Goal: Transaction & Acquisition: Download file/media

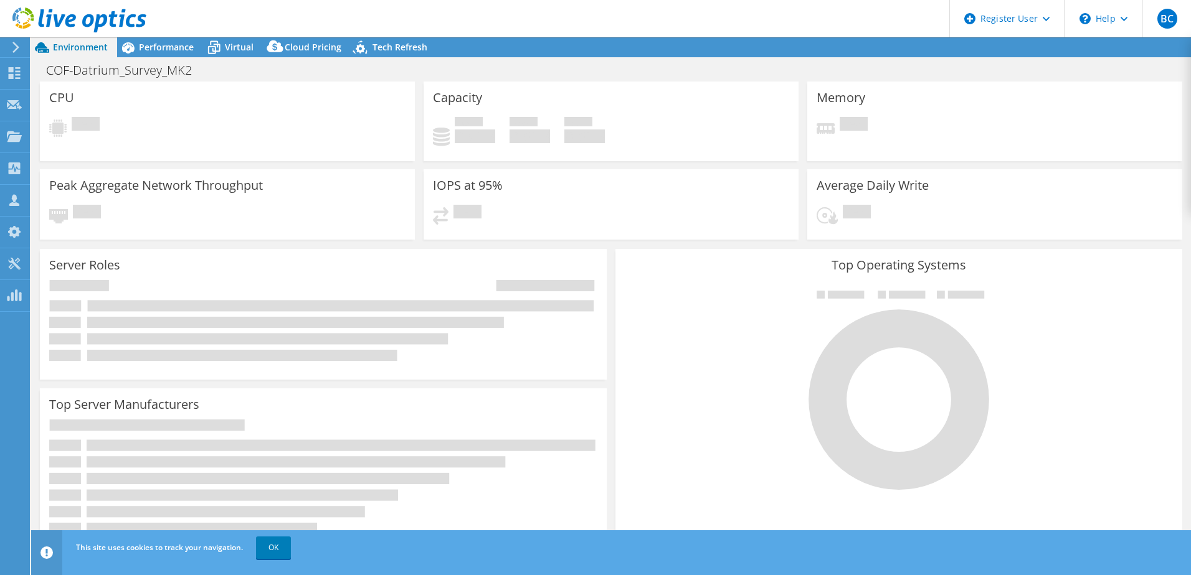
select select "USD"
select select "USWest"
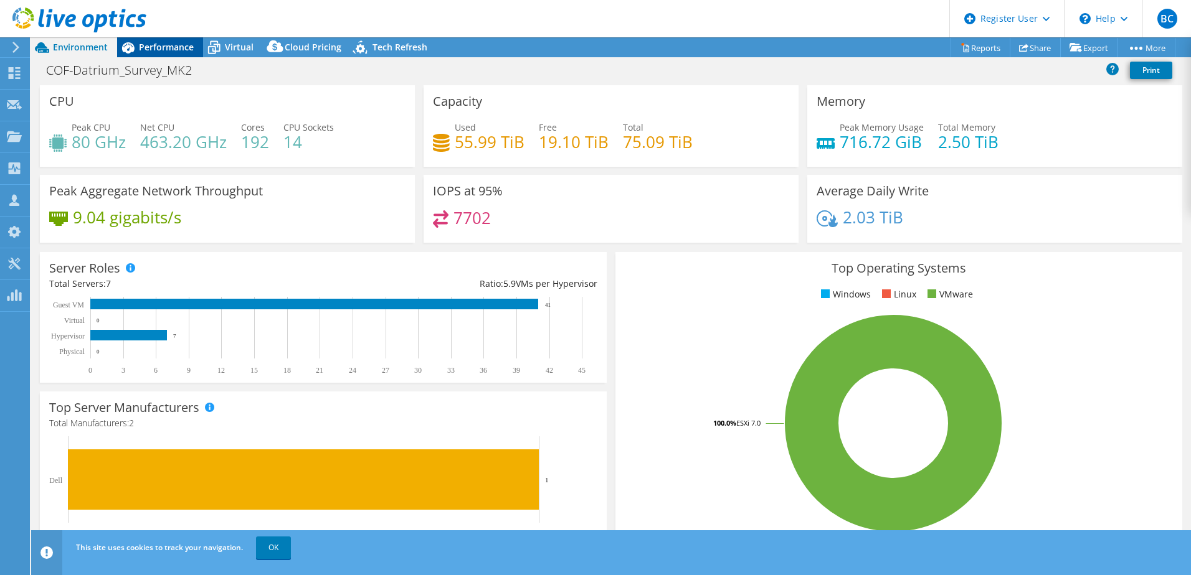
click at [175, 48] on span "Performance" at bounding box center [166, 47] width 55 height 12
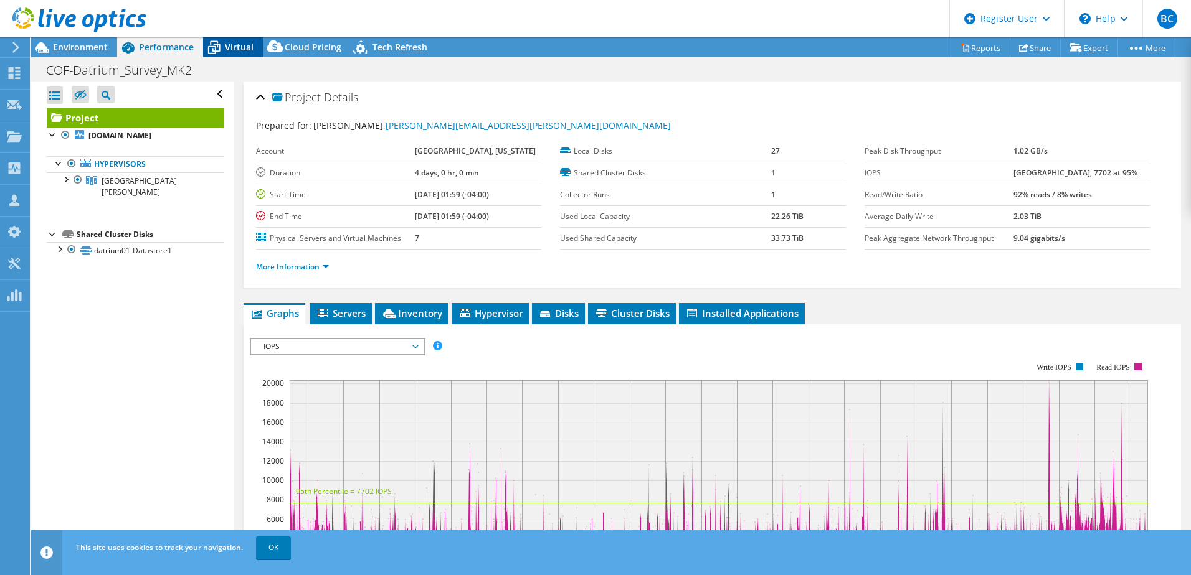
click at [220, 49] on icon at bounding box center [214, 48] width 22 height 22
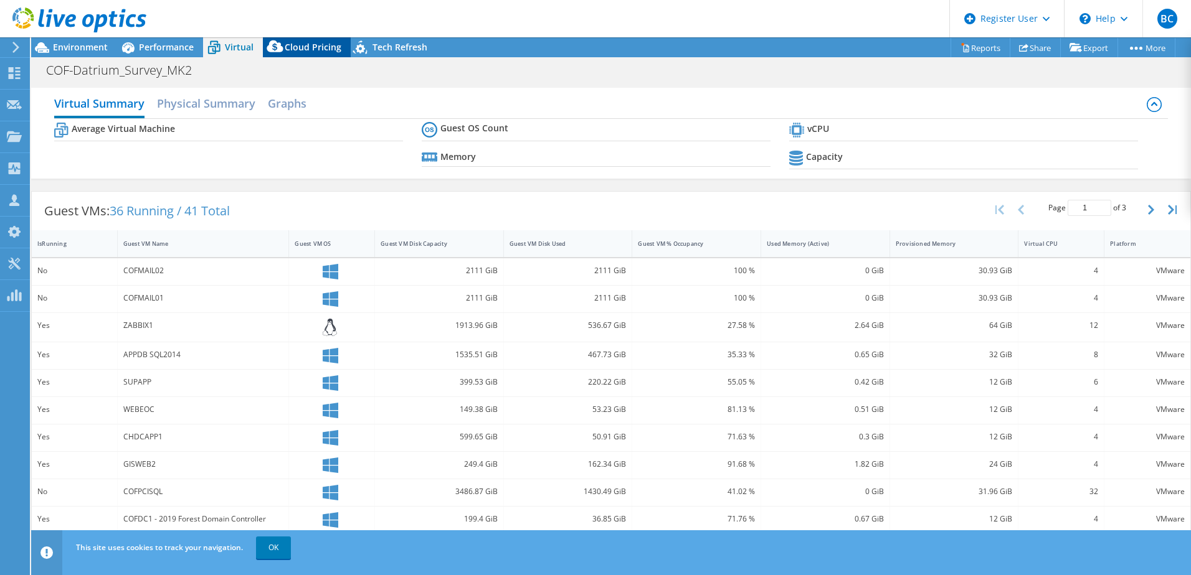
click at [278, 47] on icon at bounding box center [275, 46] width 16 height 12
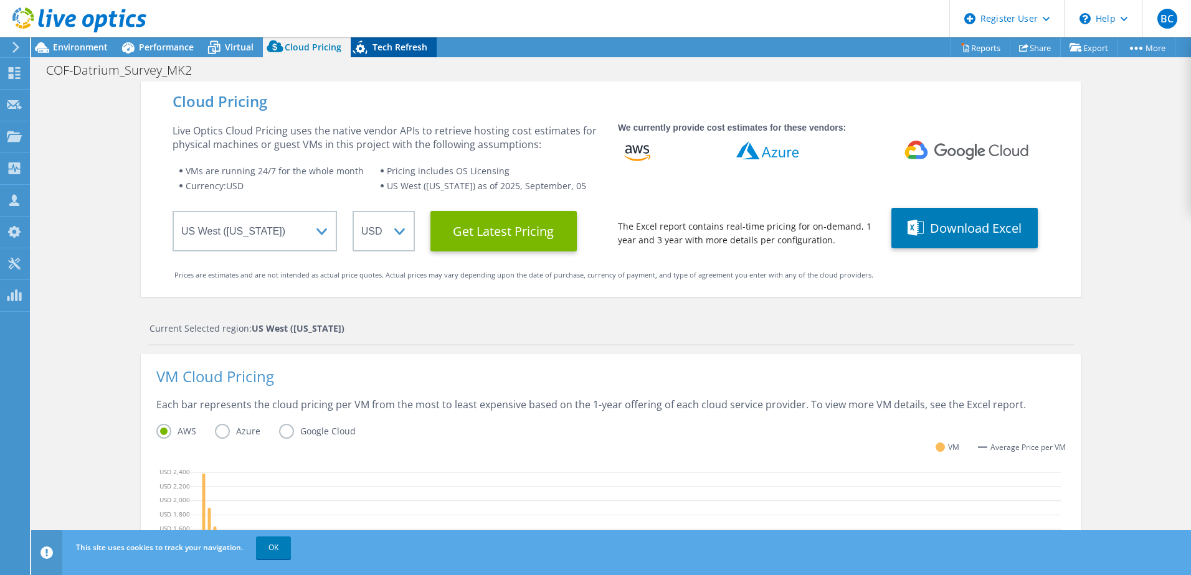
click at [351, 49] on icon at bounding box center [362, 50] width 22 height 26
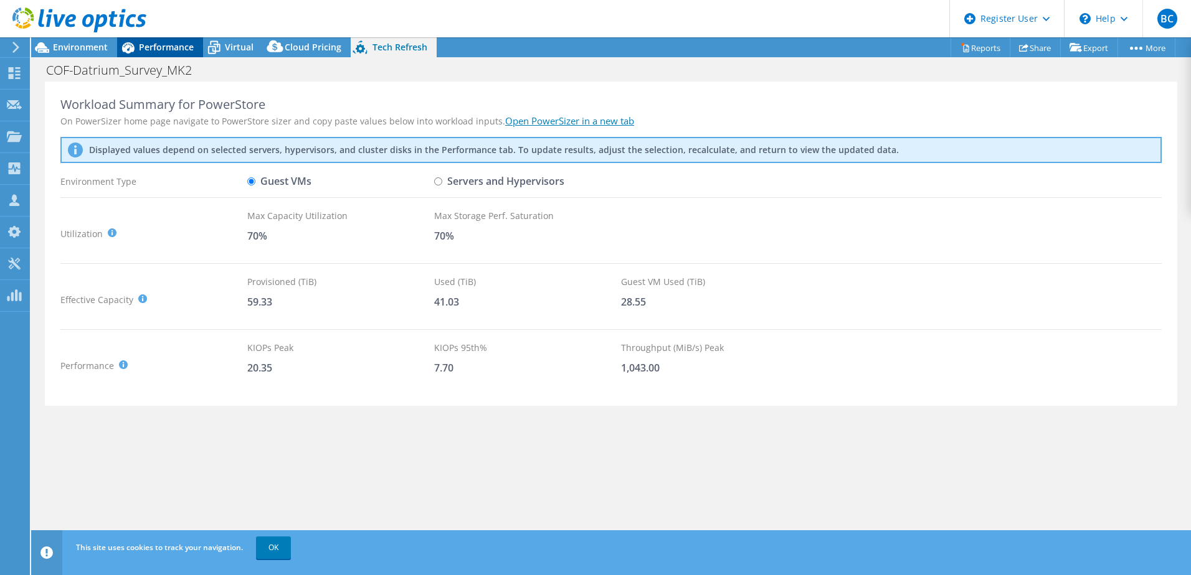
click at [153, 40] on div "Performance" at bounding box center [160, 47] width 86 height 20
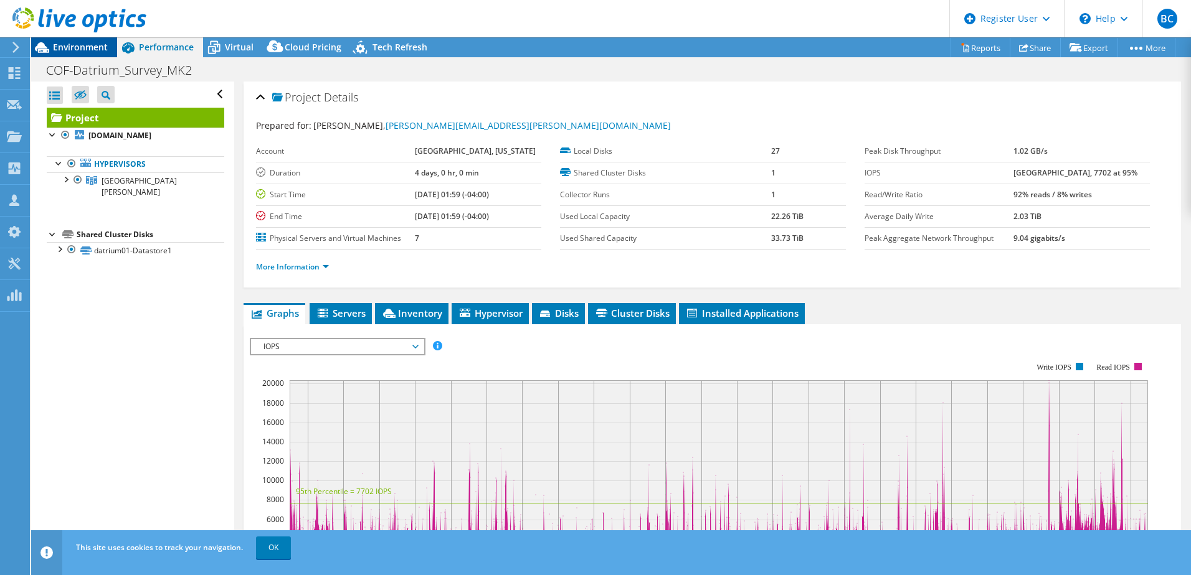
click at [82, 44] on span "Environment" at bounding box center [80, 47] width 55 height 12
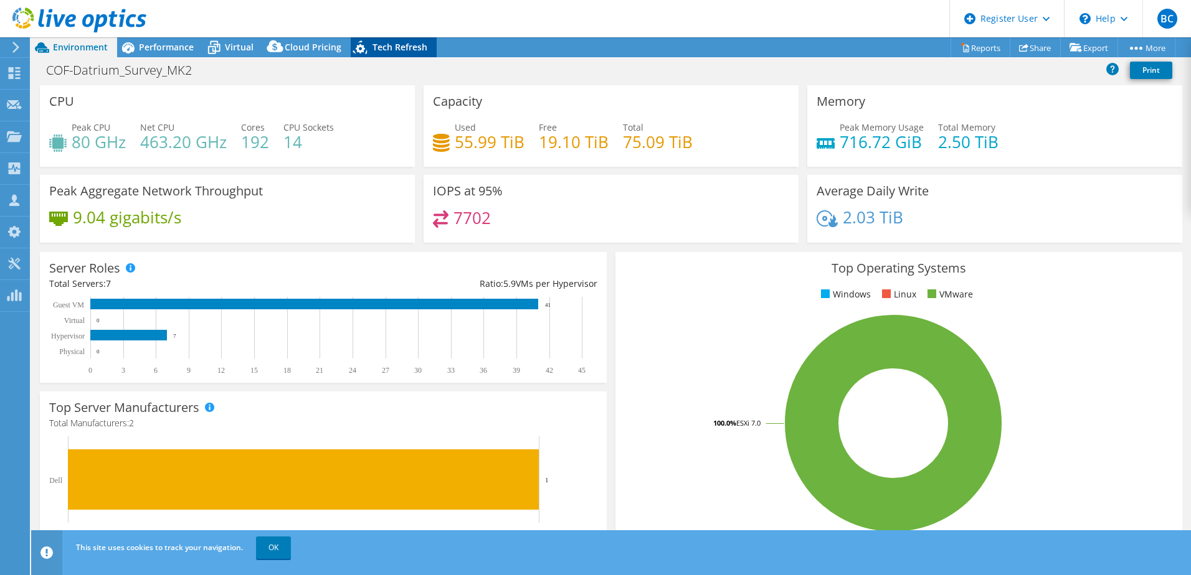
click at [382, 54] on div "Tech Refresh" at bounding box center [394, 47] width 86 height 20
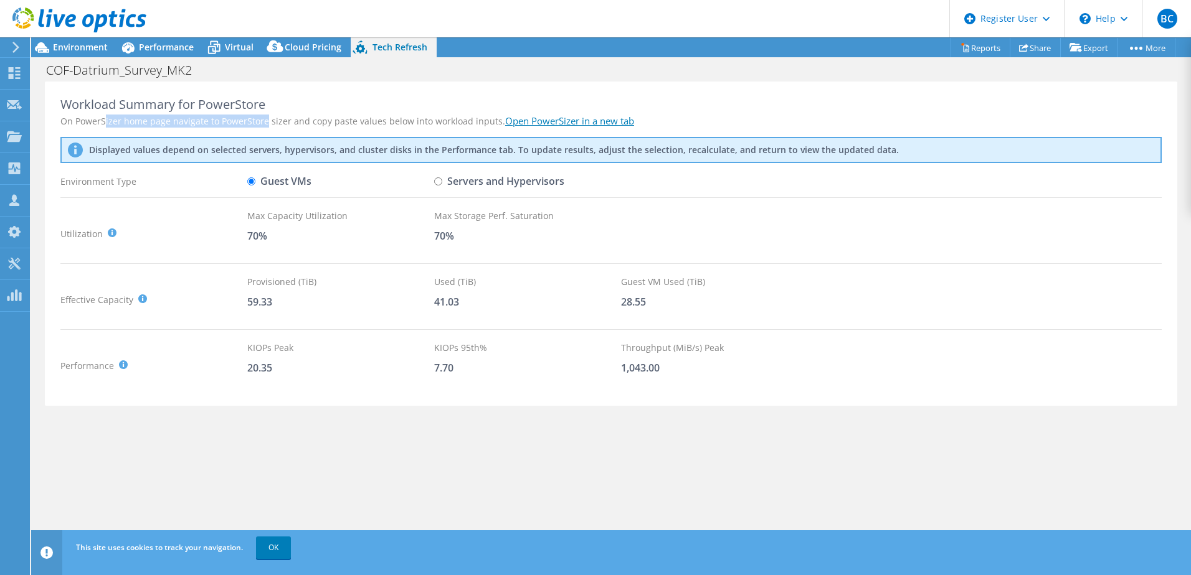
drag, startPoint x: 105, startPoint y: 117, endPoint x: 267, endPoint y: 115, distance: 161.3
click at [267, 115] on div "On PowerSizer home page navigate to PowerStore sizer and copy paste values belo…" at bounding box center [610, 121] width 1101 height 13
click at [271, 113] on div "Workload Summary for PowerStore On PowerSizer home page navigate to PowerStore …" at bounding box center [611, 244] width 1132 height 325
click at [433, 182] on div "Guest VMs" at bounding box center [340, 182] width 187 height 22
click at [440, 185] on input "Servers and Hypervisors" at bounding box center [438, 181] width 8 height 8
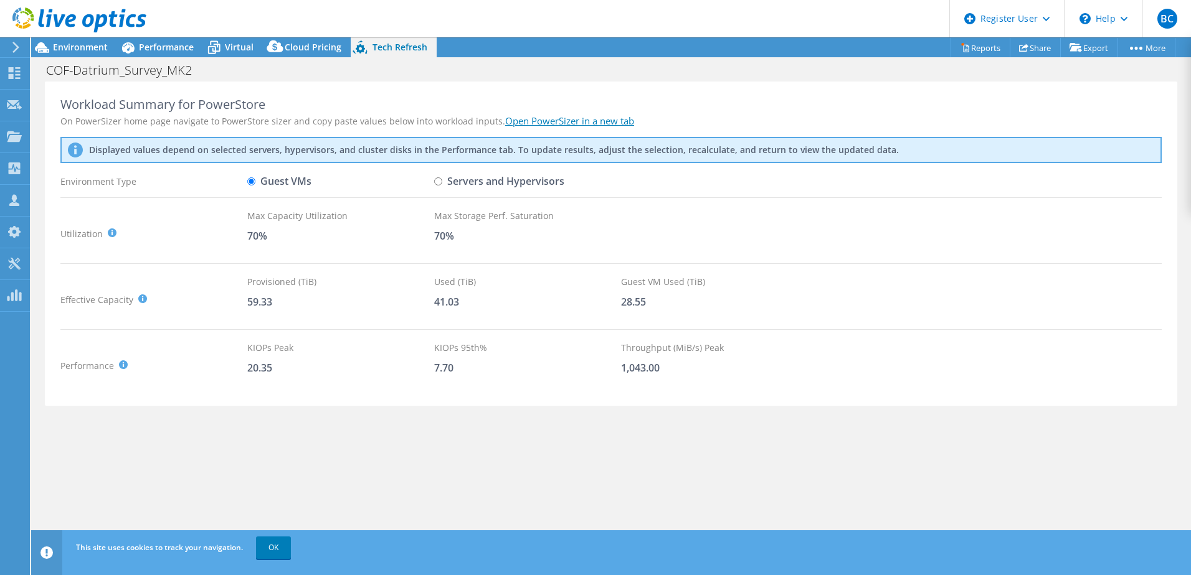
radio input "true"
click at [250, 180] on input "Guest VMs" at bounding box center [251, 181] width 8 height 8
radio input "true"
click at [440, 181] on input "Servers and Hypervisors" at bounding box center [438, 181] width 8 height 8
radio input "true"
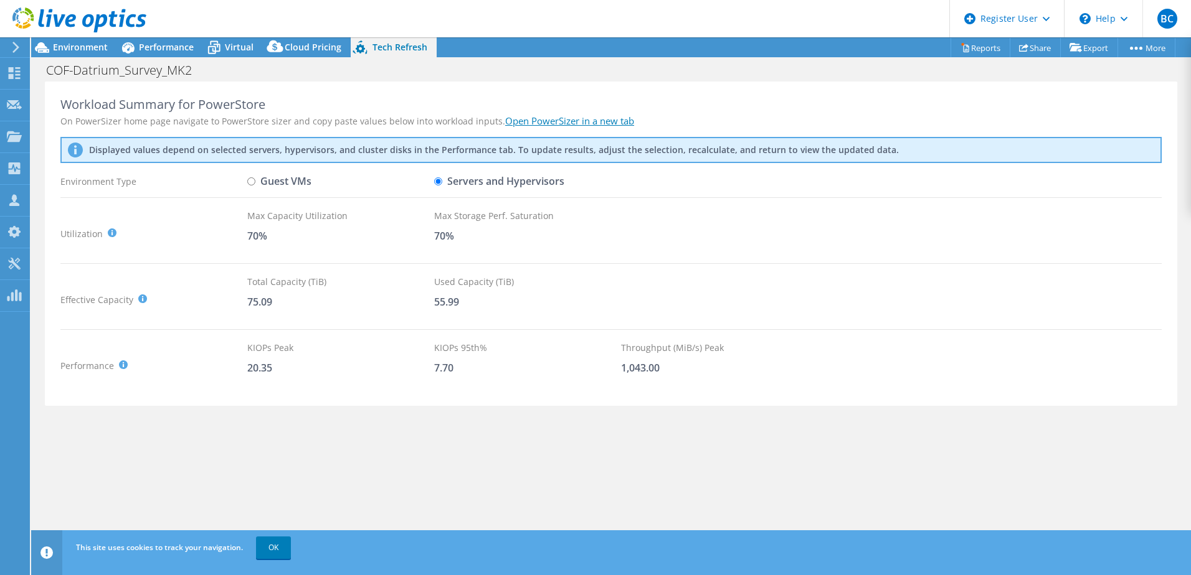
click at [252, 186] on label "Guest VMs" at bounding box center [279, 182] width 64 height 22
click at [252, 186] on input "Guest VMs" at bounding box center [251, 181] width 8 height 8
radio input "true"
radio input "false"
click at [286, 47] on icon at bounding box center [275, 49] width 25 height 25
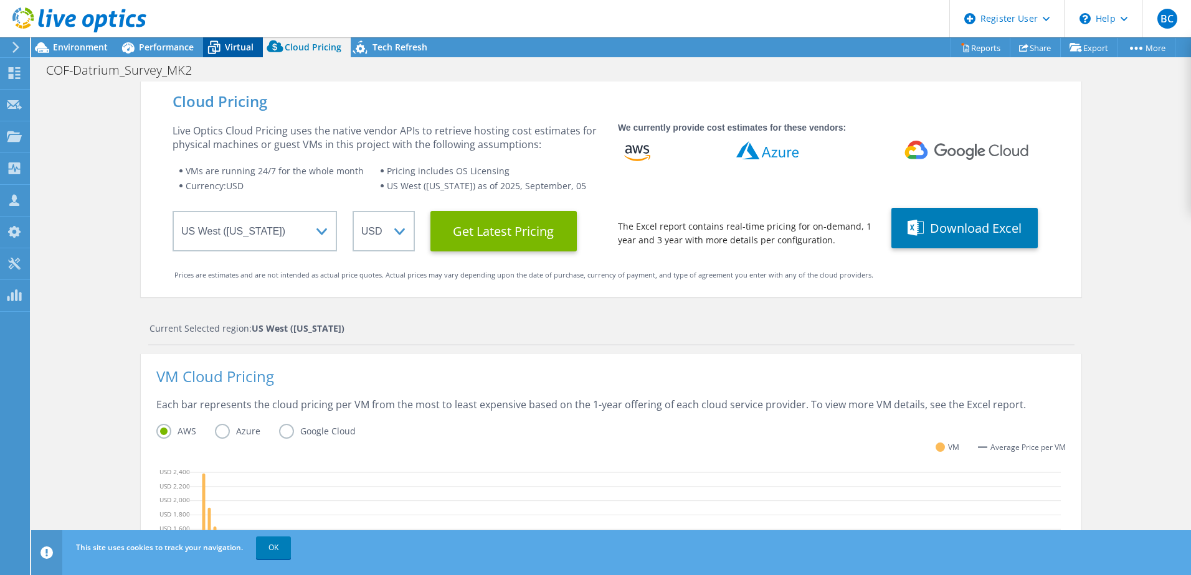
click at [234, 49] on span "Virtual" at bounding box center [239, 47] width 29 height 12
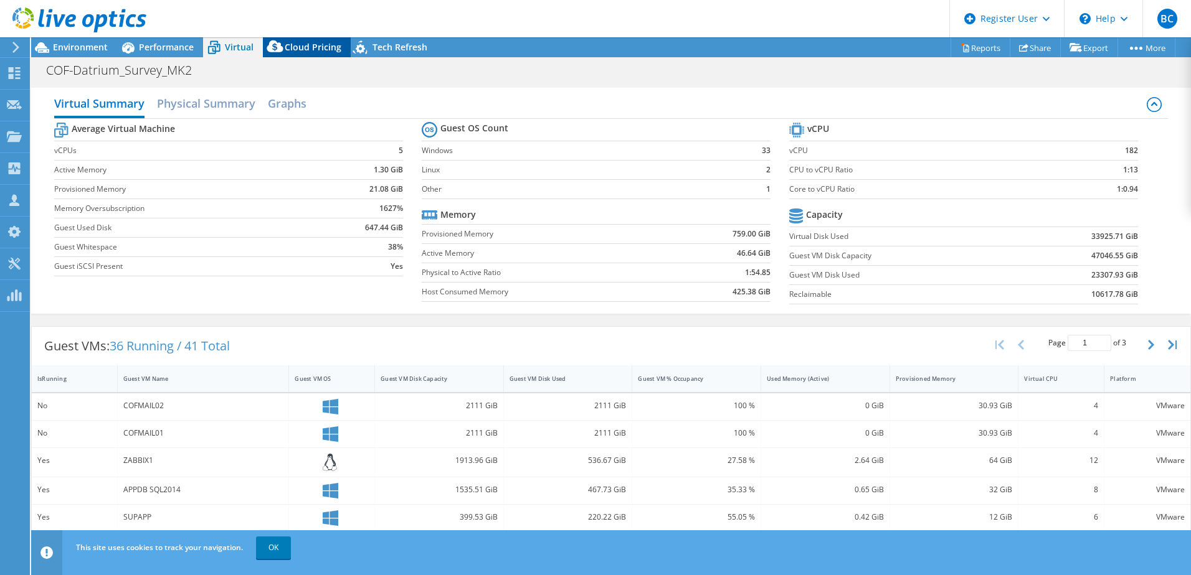
drag, startPoint x: 234, startPoint y: 49, endPoint x: 294, endPoint y: 49, distance: 59.8
click at [294, 49] on span "Cloud Pricing" at bounding box center [313, 47] width 57 height 12
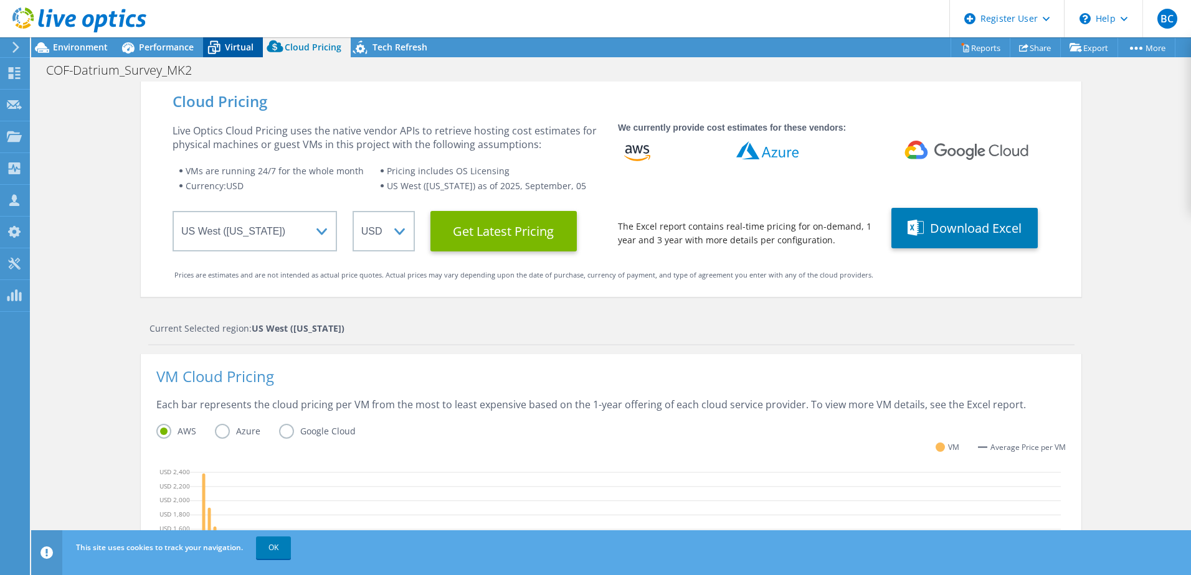
click at [242, 46] on span "Virtual" at bounding box center [239, 47] width 29 height 12
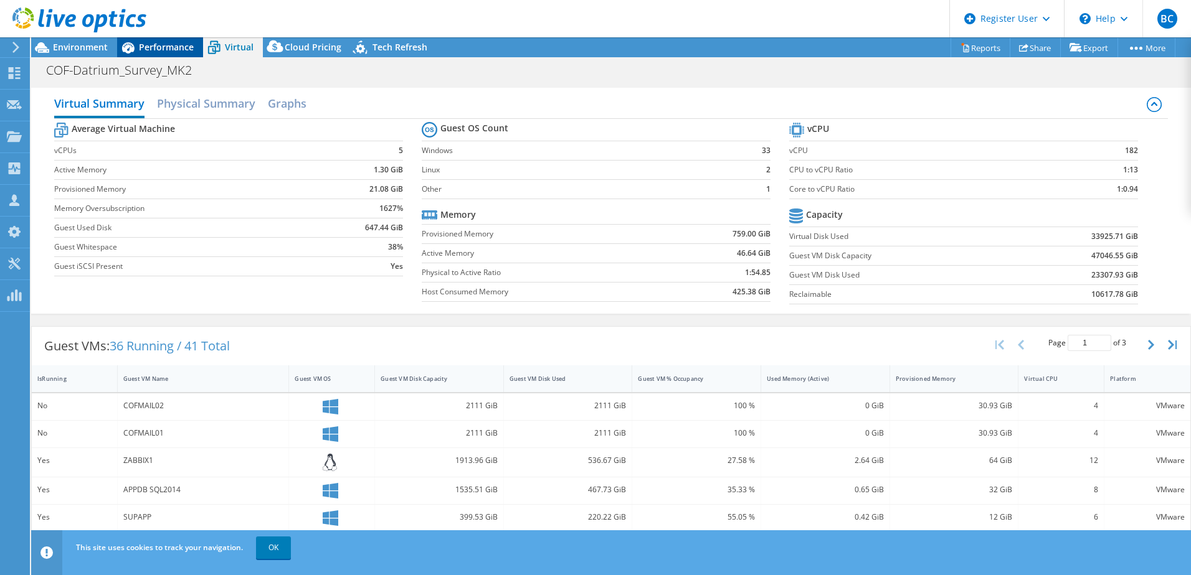
click at [172, 52] on span "Performance" at bounding box center [166, 47] width 55 height 12
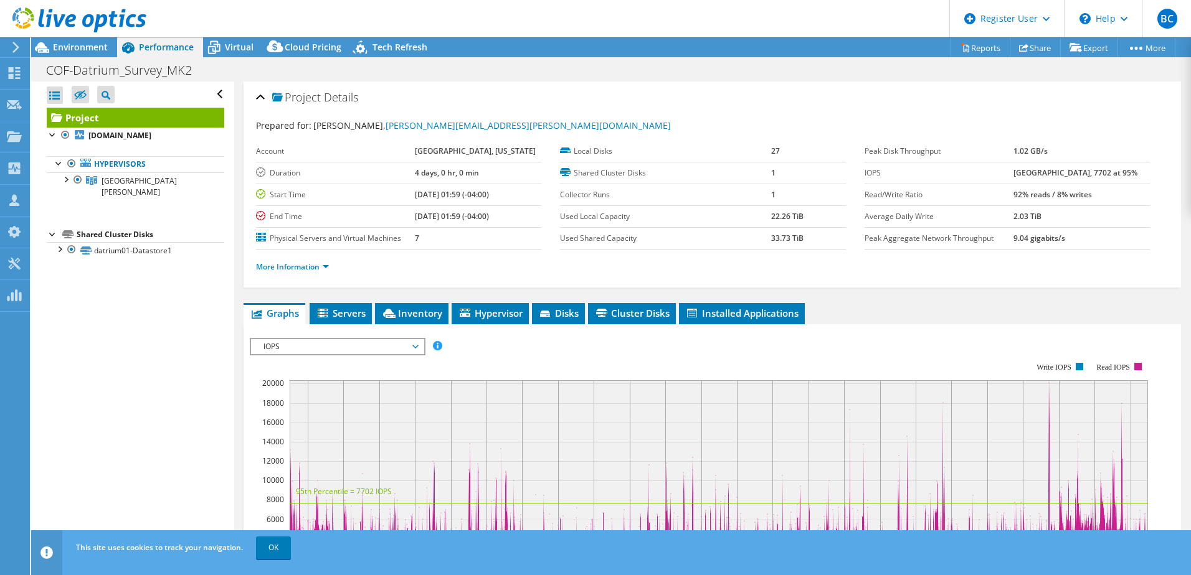
click at [68, 37] on div at bounding box center [73, 21] width 146 height 42
click at [72, 45] on span "Environment" at bounding box center [80, 47] width 55 height 12
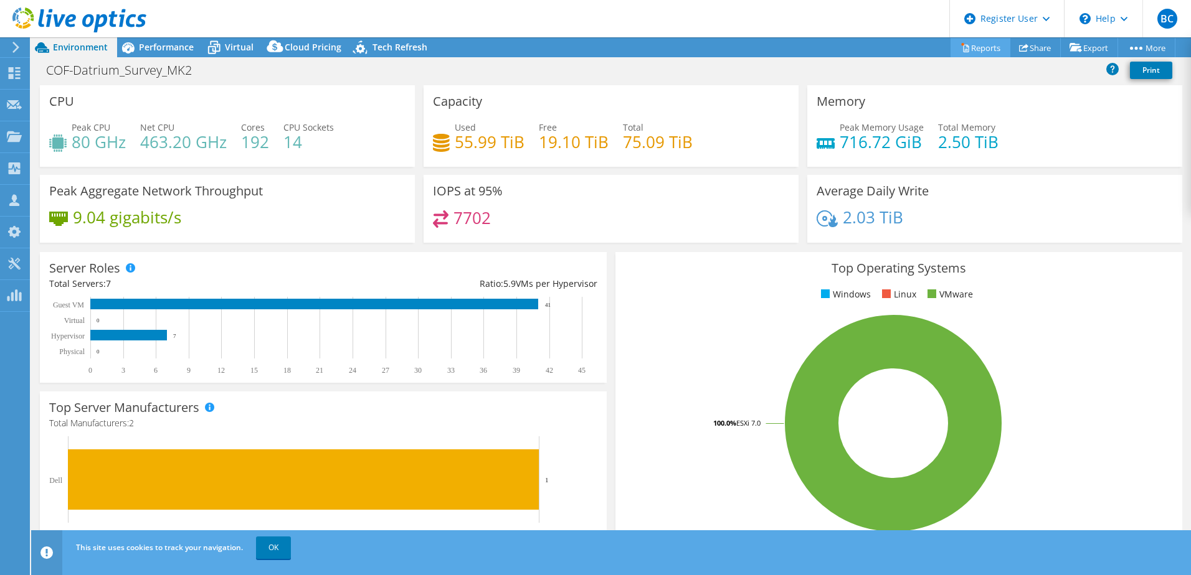
click at [983, 50] on link "Reports" at bounding box center [980, 47] width 60 height 19
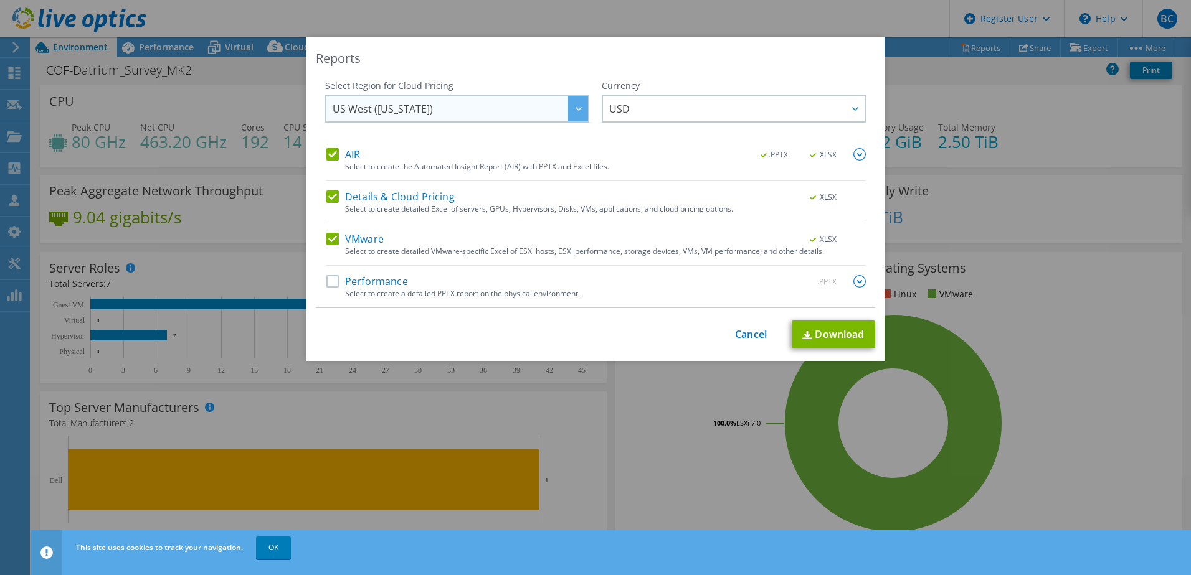
click at [433, 111] on span "US West ([US_STATE])" at bounding box center [460, 109] width 255 height 26
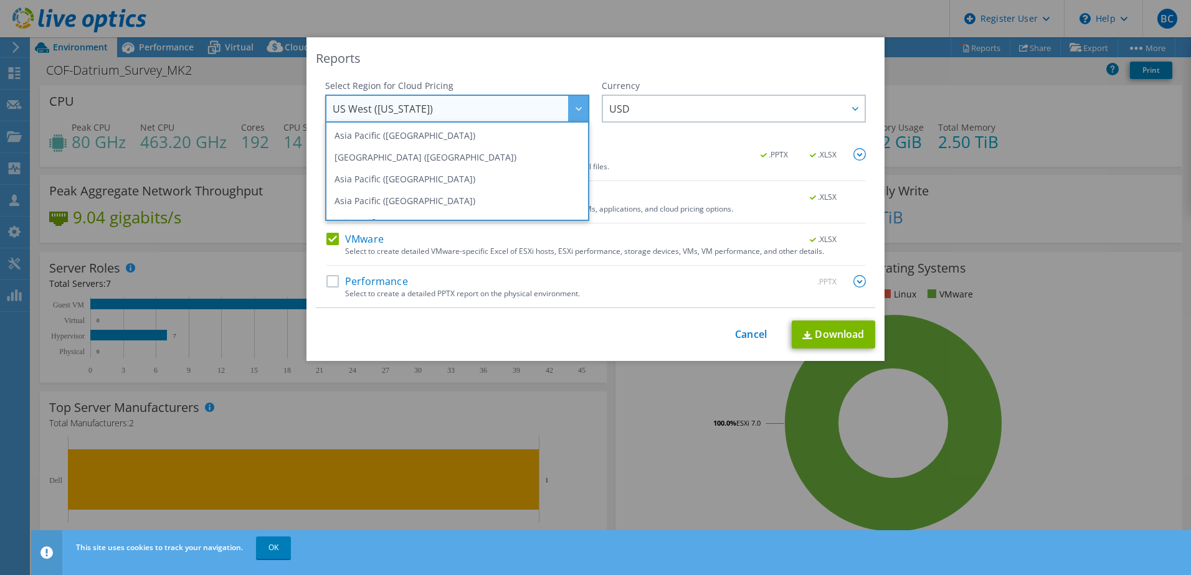
click at [592, 66] on div "Reports" at bounding box center [595, 58] width 559 height 17
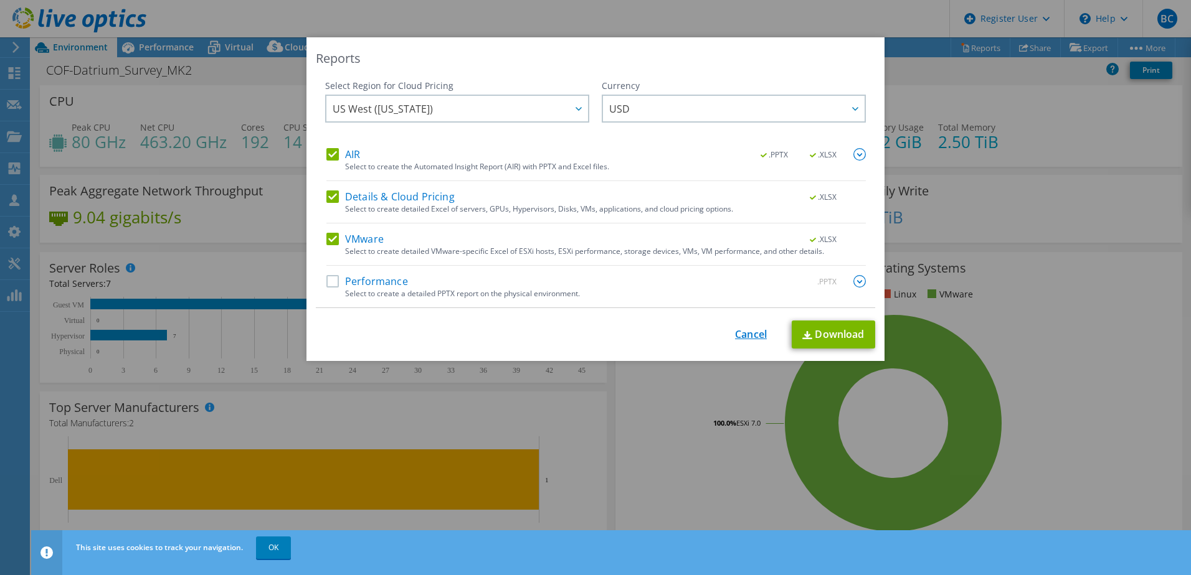
click at [745, 339] on link "Cancel" at bounding box center [751, 335] width 32 height 12
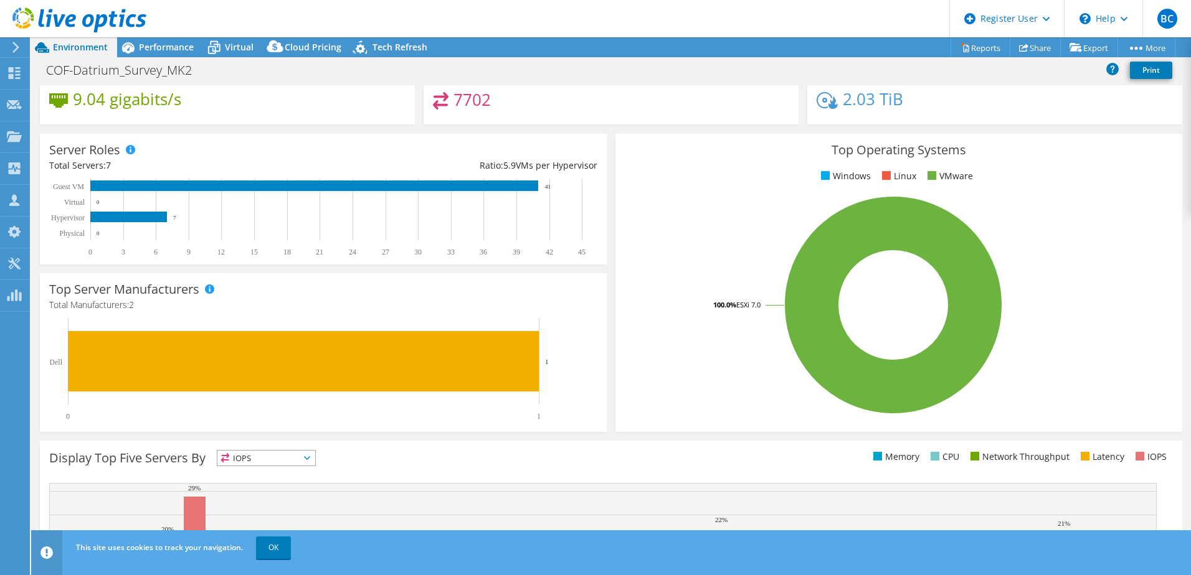
scroll to position [119, 0]
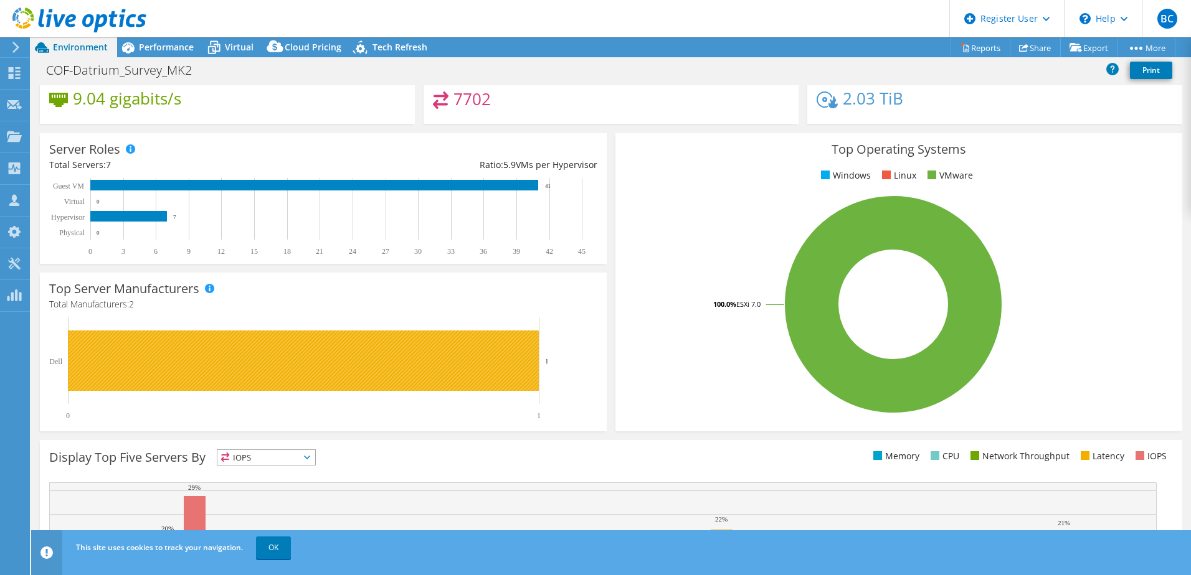
click at [197, 358] on rect at bounding box center [303, 361] width 471 height 60
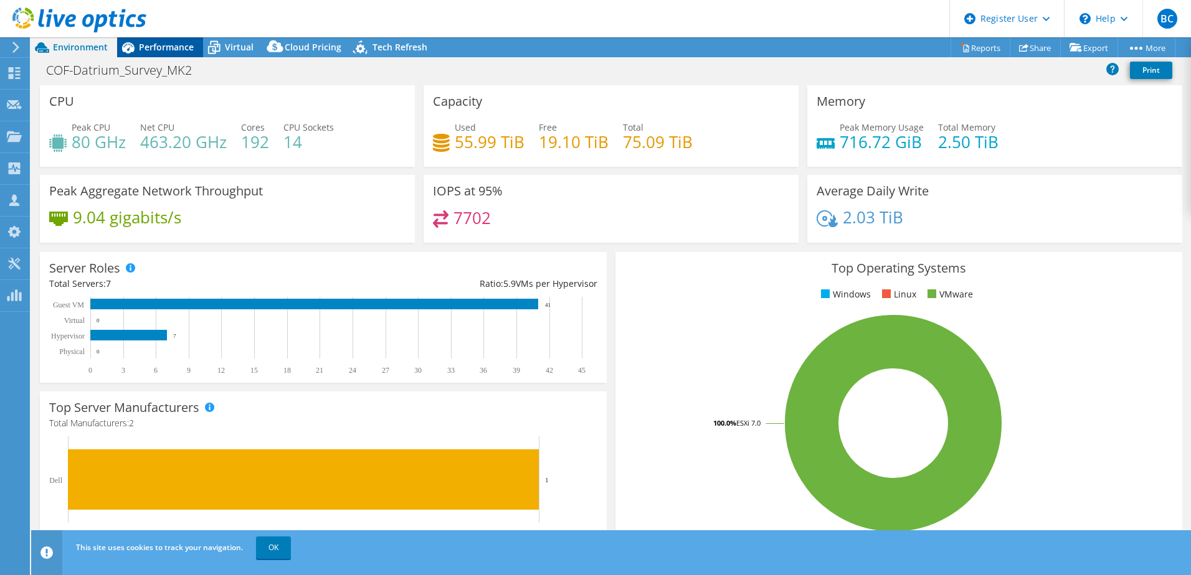
click at [164, 52] on span "Performance" at bounding box center [166, 47] width 55 height 12
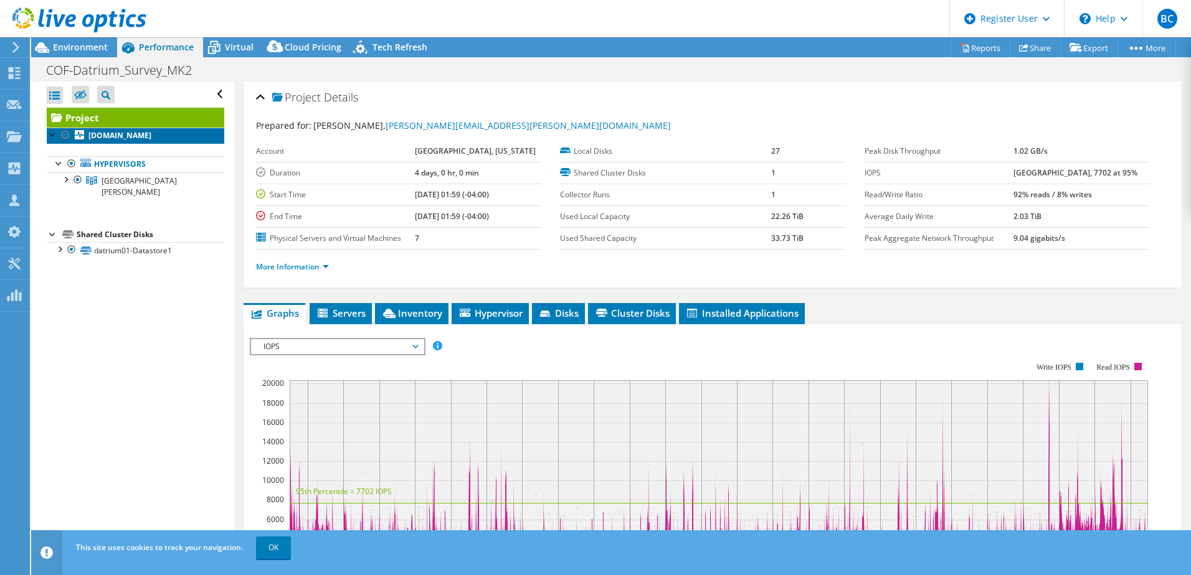
click at [127, 138] on b "datriumvh03.city.fxva.net" at bounding box center [119, 135] width 63 height 11
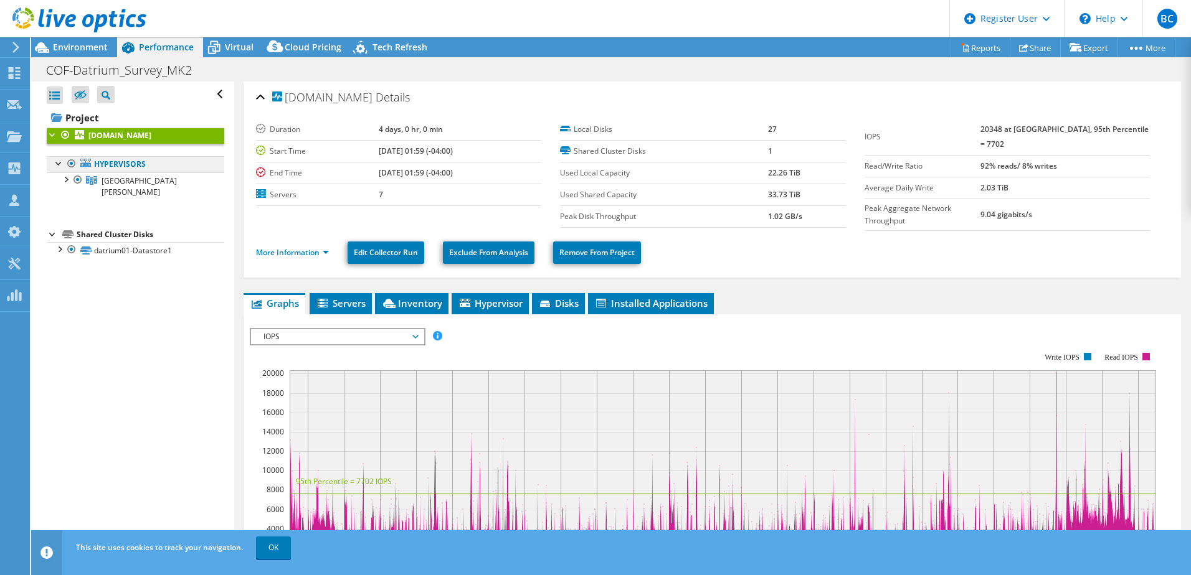
click at [143, 168] on link "Hypervisors" at bounding box center [135, 164] width 177 height 16
click at [88, 166] on icon at bounding box center [85, 163] width 11 height 8
click at [111, 182] on span "City Hall Datrium" at bounding box center [139, 187] width 75 height 22
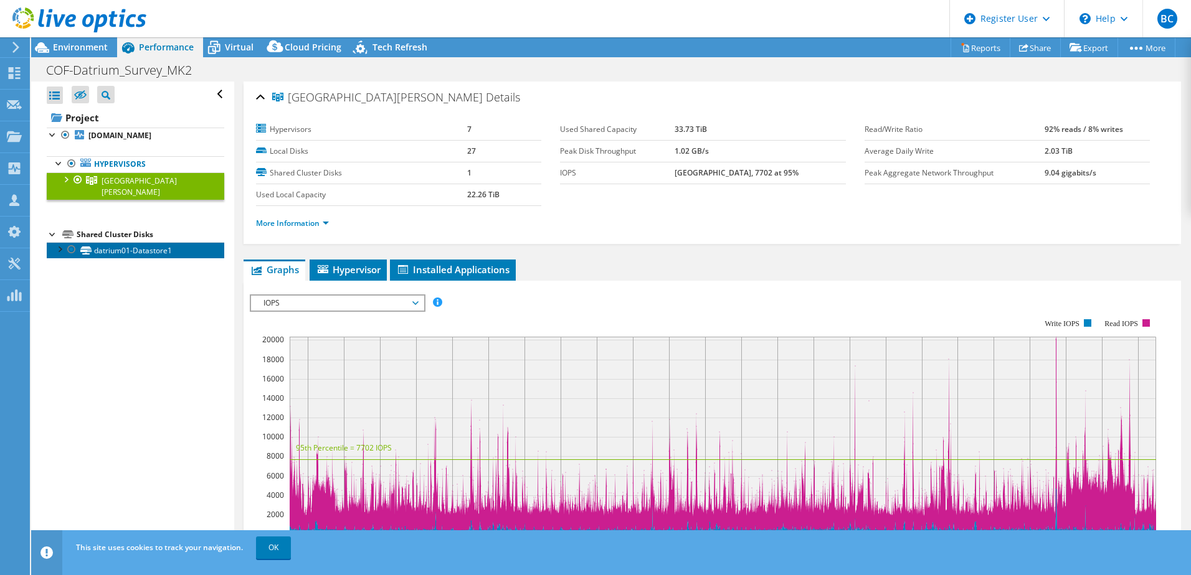
click at [156, 243] on link "datrium01-Datastore1" at bounding box center [135, 250] width 177 height 16
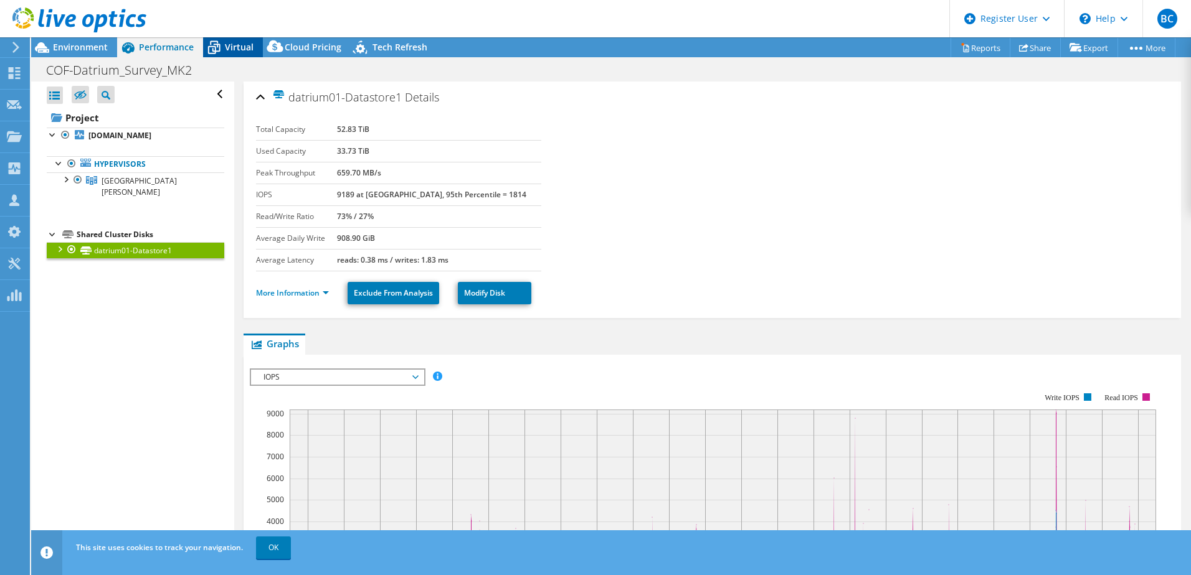
click at [243, 50] on span "Virtual" at bounding box center [239, 47] width 29 height 12
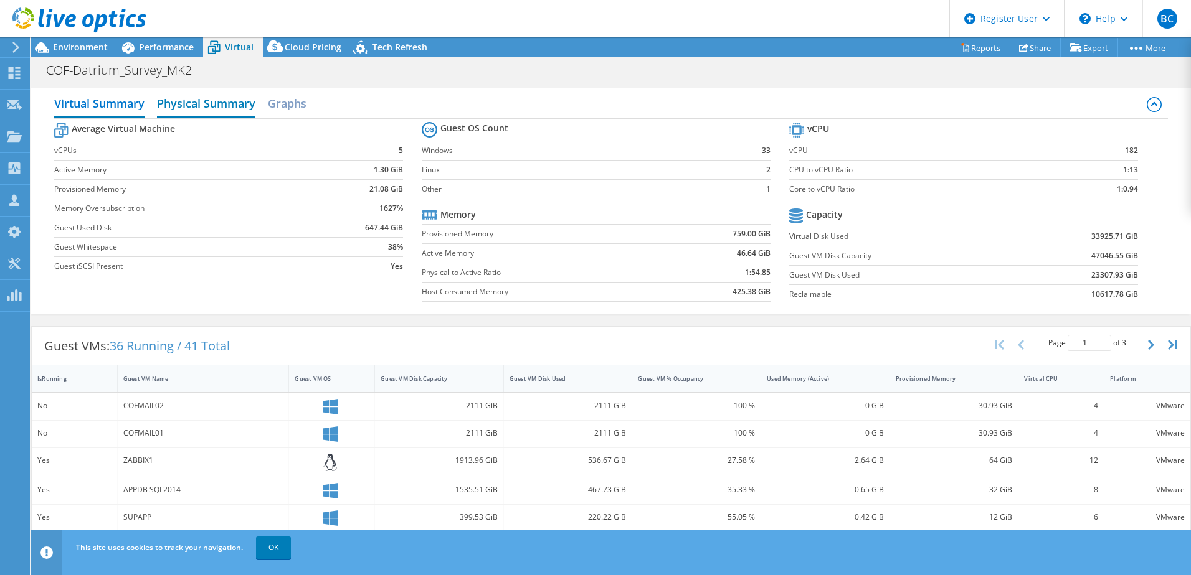
click at [212, 105] on h2 "Physical Summary" at bounding box center [206, 104] width 98 height 27
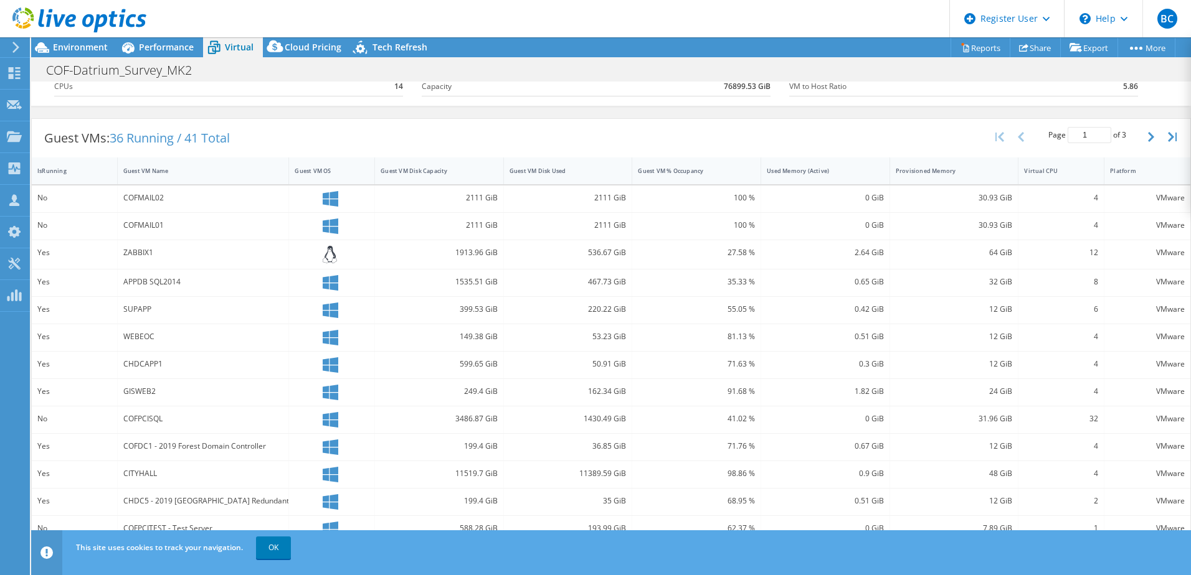
scroll to position [144, 0]
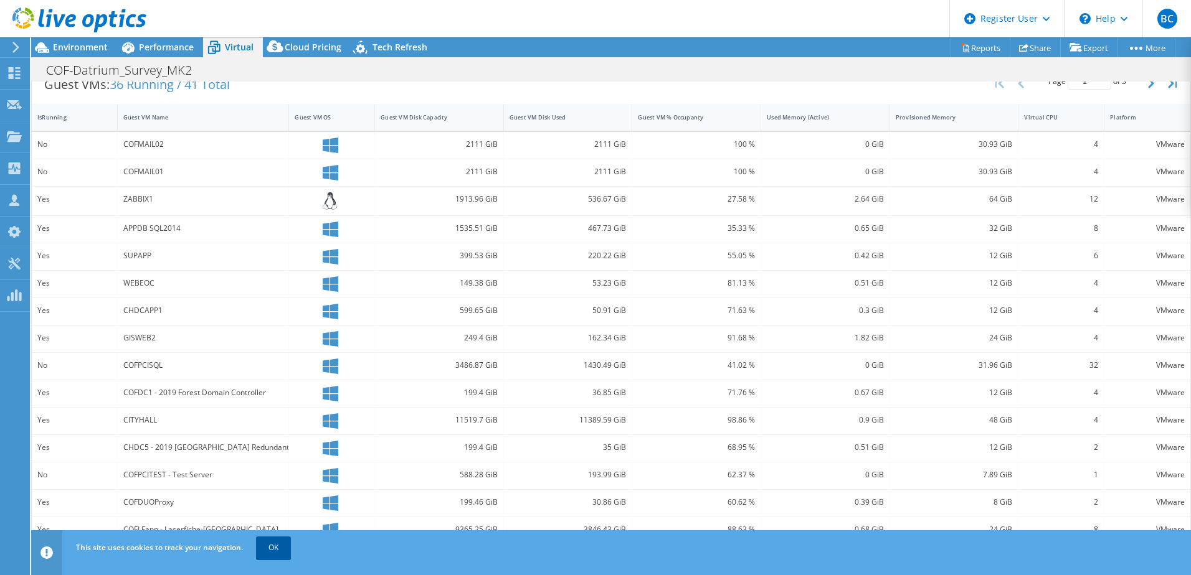
click at [265, 549] on link "OK" at bounding box center [273, 548] width 35 height 22
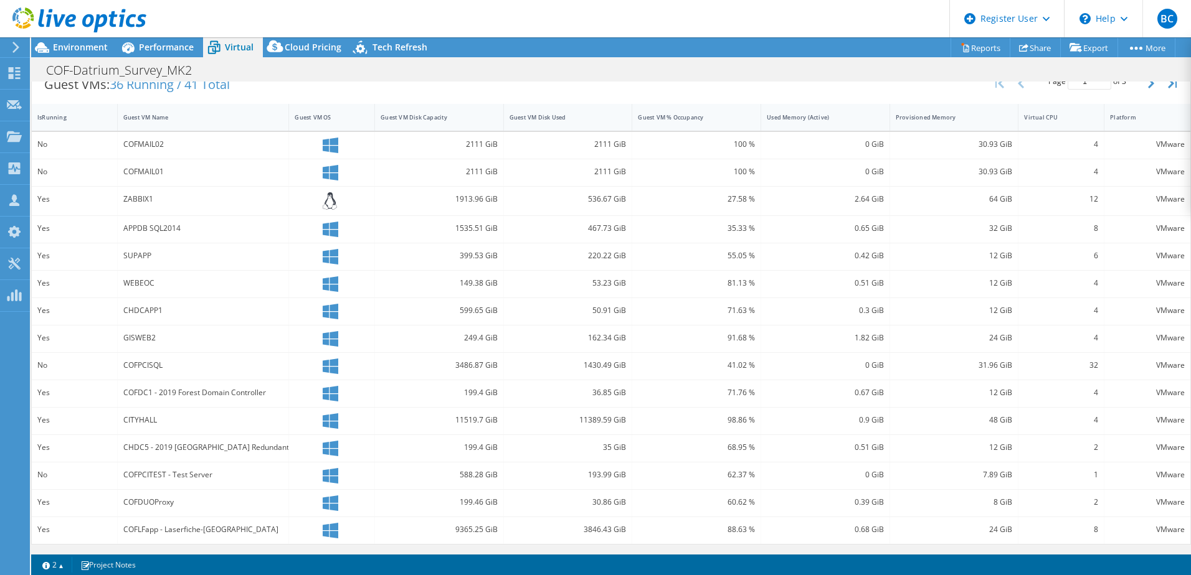
scroll to position [0, 0]
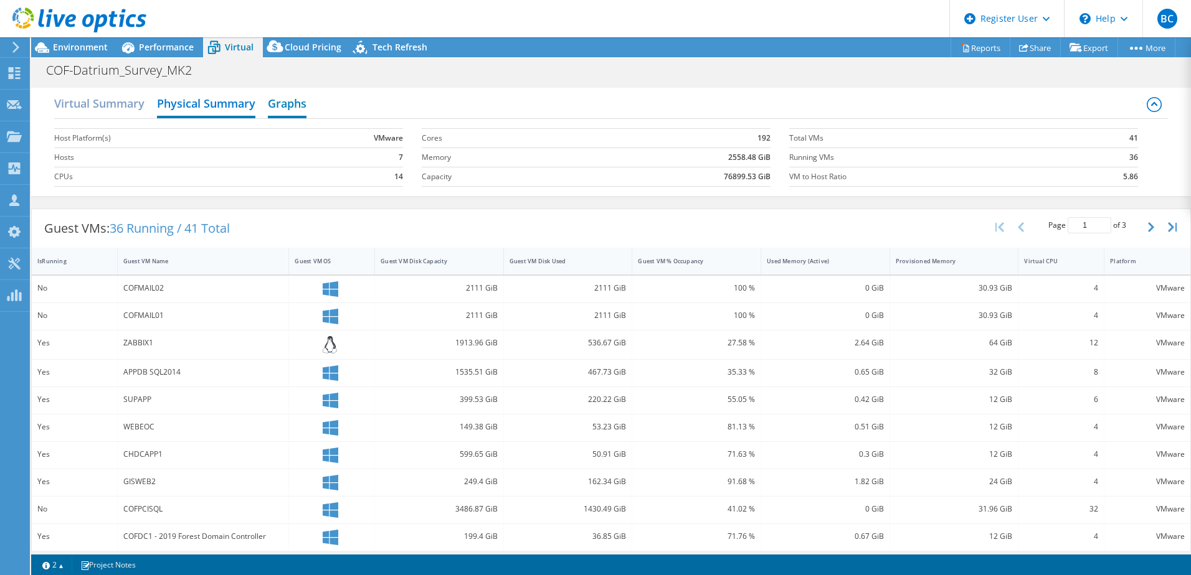
click at [272, 117] on h2 "Graphs" at bounding box center [287, 104] width 39 height 27
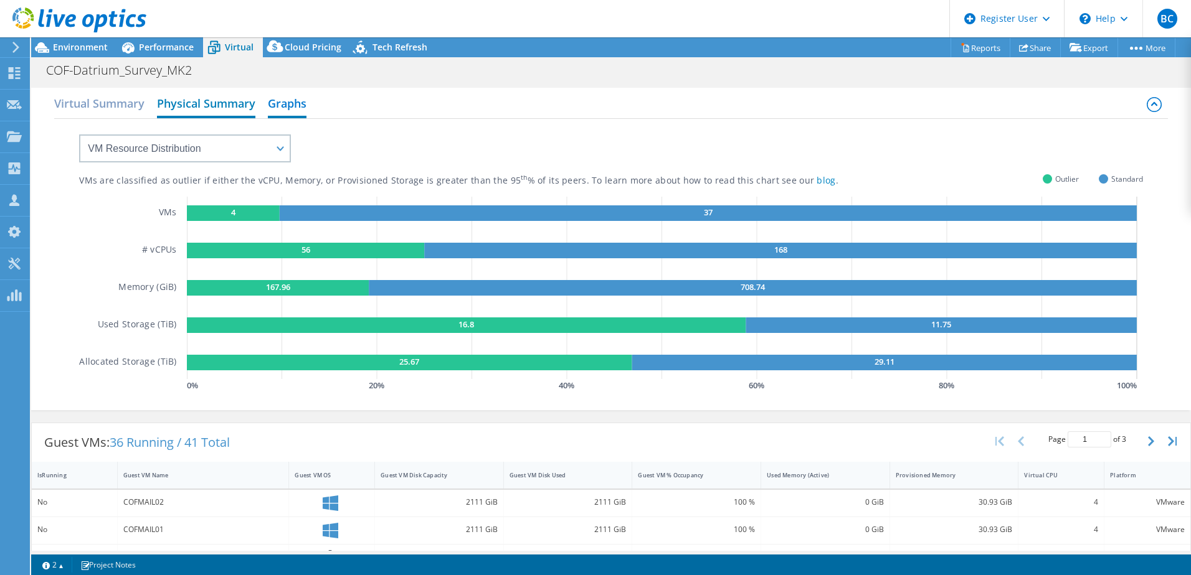
click at [222, 105] on h2 "Physical Summary" at bounding box center [206, 104] width 98 height 27
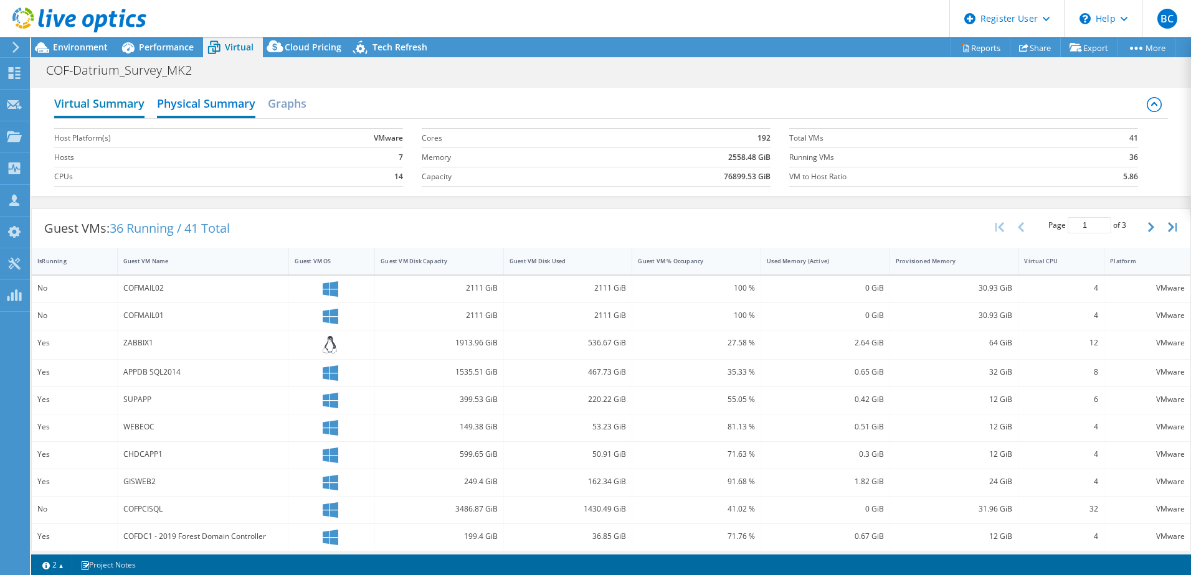
click at [133, 105] on h2 "Virtual Summary" at bounding box center [99, 104] width 90 height 27
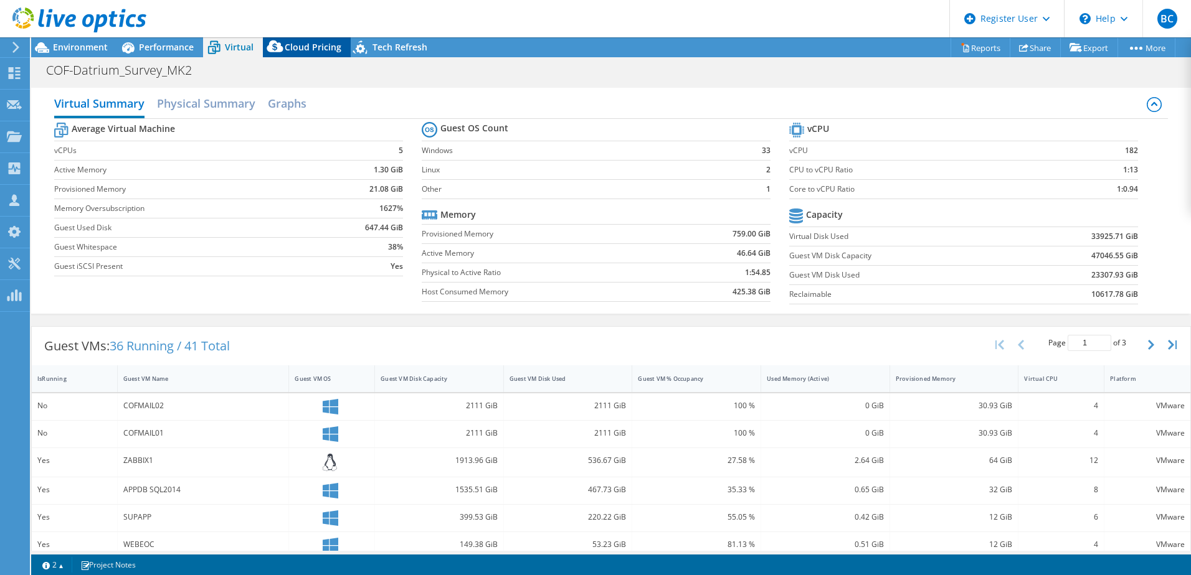
click at [285, 39] on icon at bounding box center [275, 49] width 25 height 25
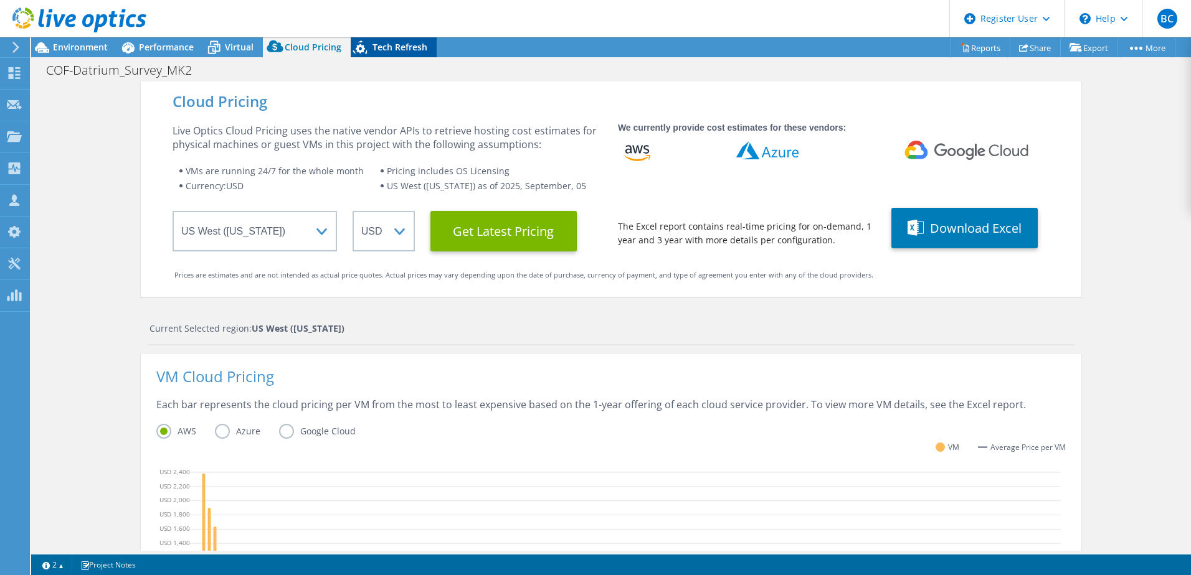
click at [378, 47] on span "Tech Refresh" at bounding box center [399, 47] width 55 height 12
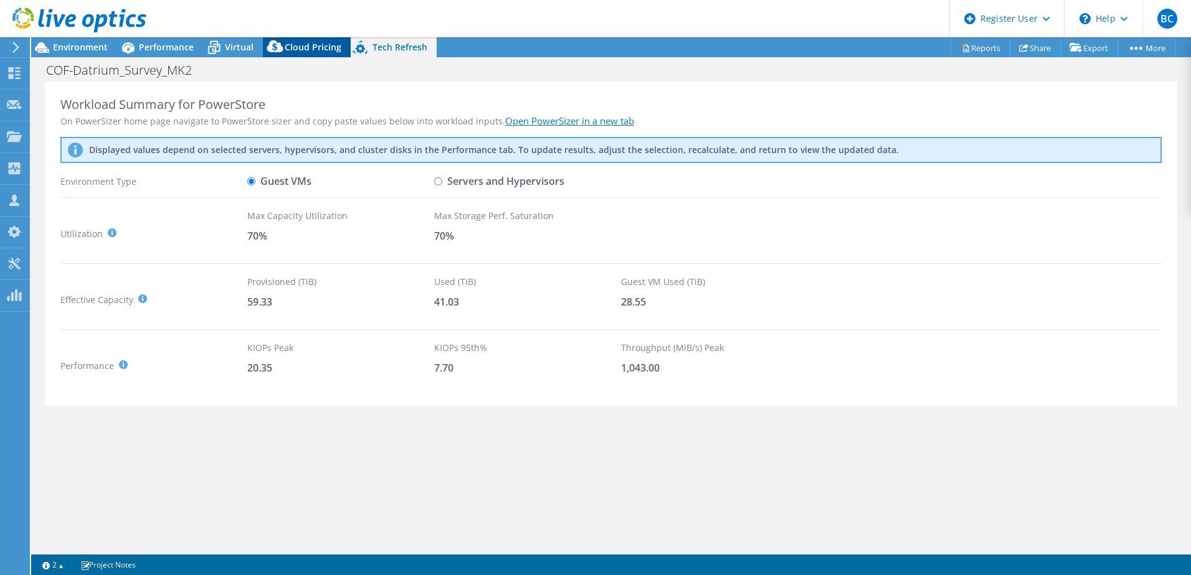
click at [287, 57] on div "Cloud Pricing" at bounding box center [307, 47] width 88 height 20
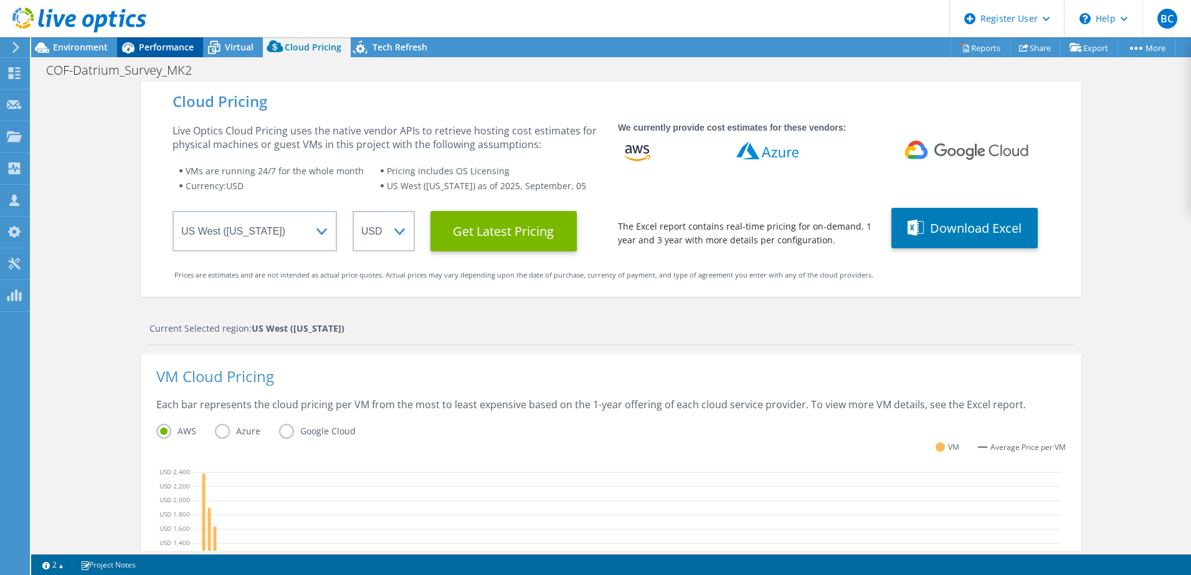
click at [187, 49] on span "Performance" at bounding box center [166, 47] width 55 height 12
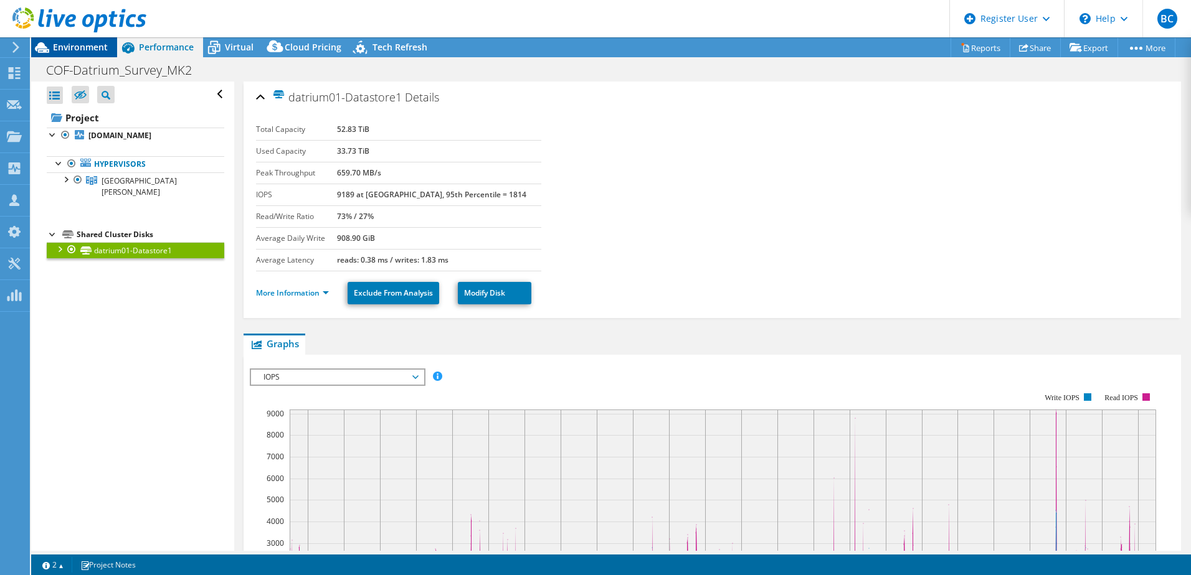
click at [113, 47] on div "Environment" at bounding box center [74, 47] width 86 height 20
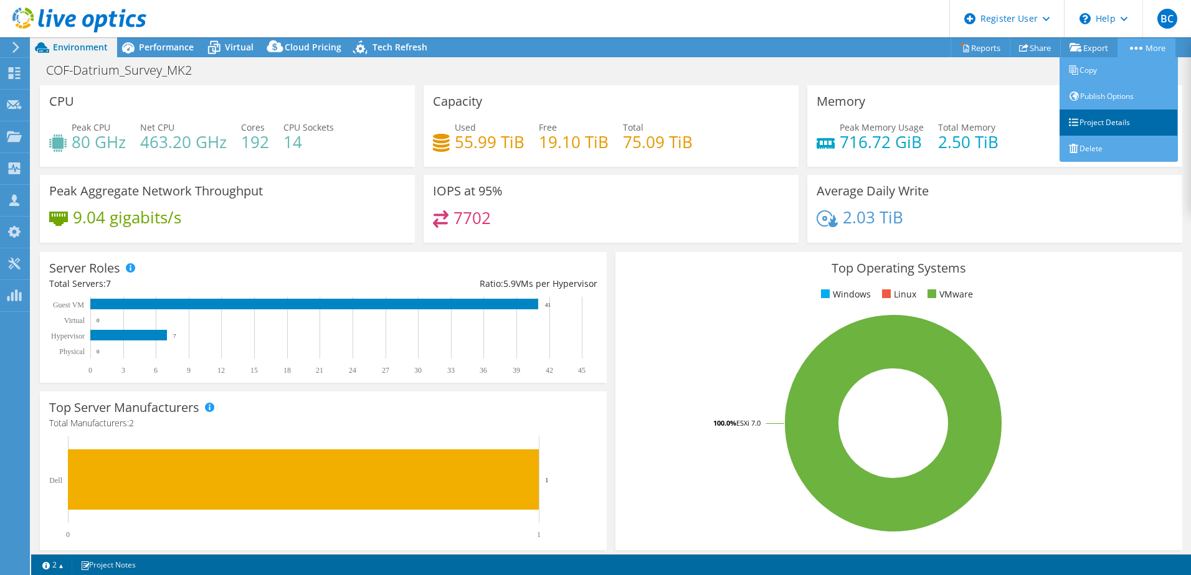
click at [1118, 118] on link "Project Details" at bounding box center [1118, 123] width 118 height 26
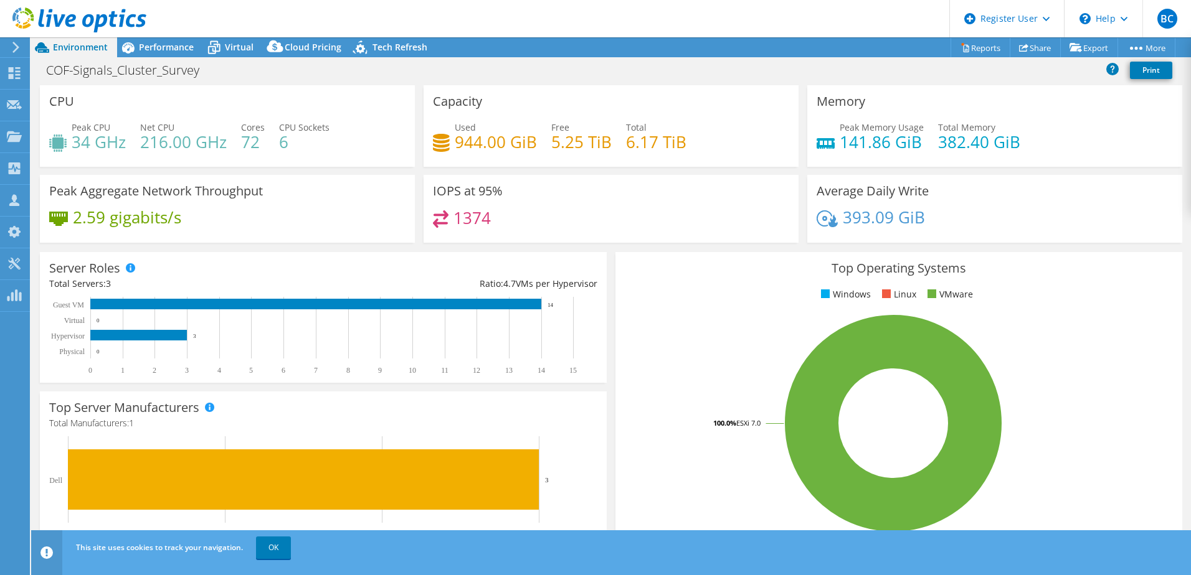
select select "EUFrankfurt"
select select "USD"
click at [169, 43] on span "Performance" at bounding box center [166, 47] width 55 height 12
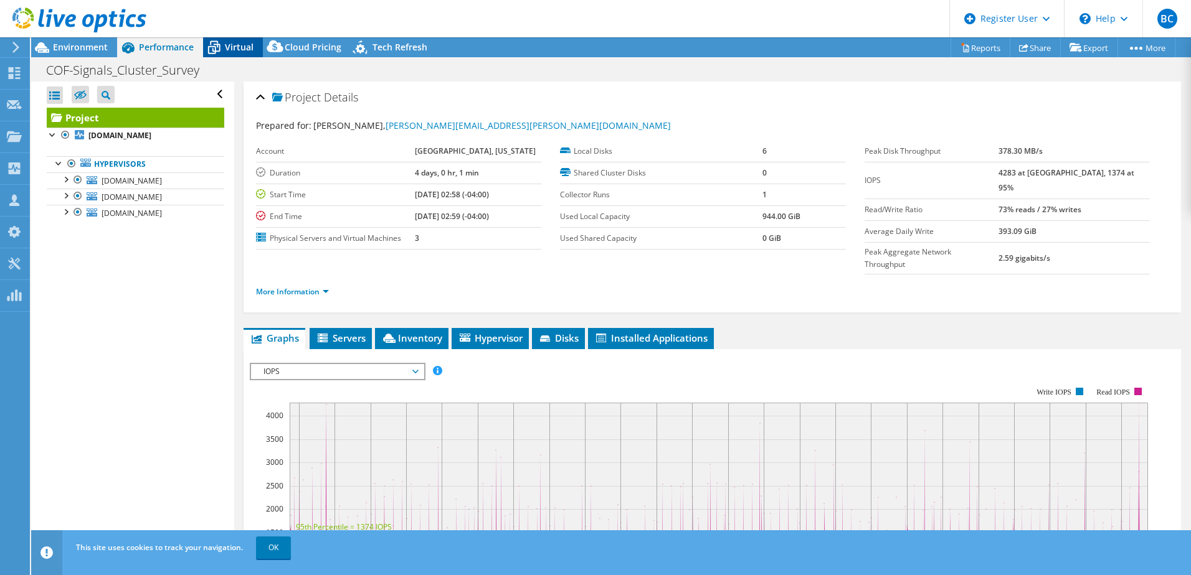
click at [237, 44] on span "Virtual" at bounding box center [239, 47] width 29 height 12
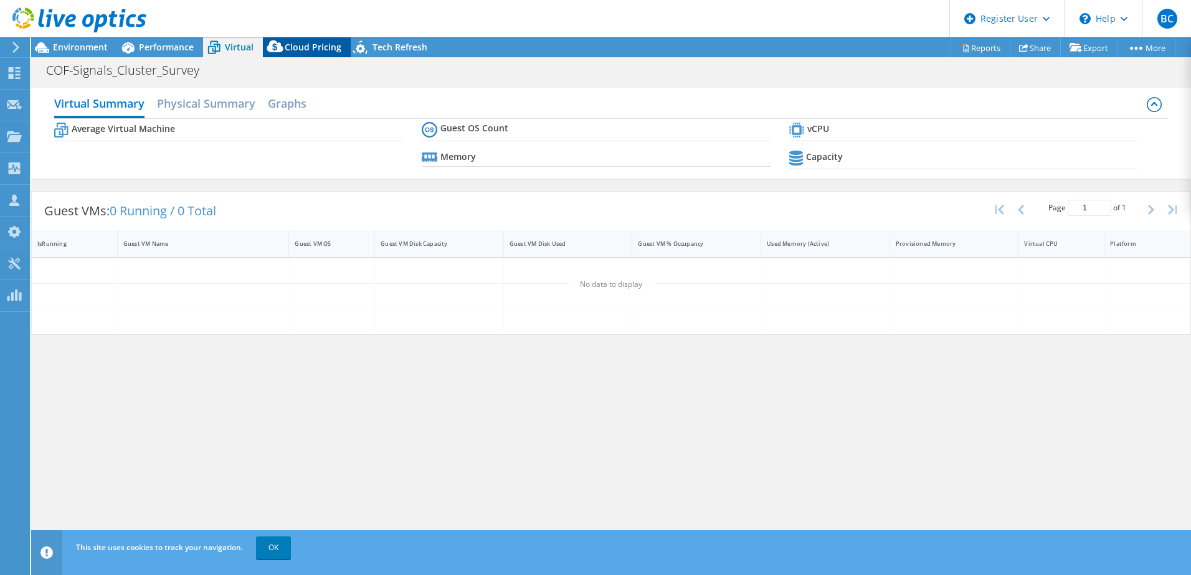
click at [313, 46] on span "Cloud Pricing" at bounding box center [313, 47] width 57 height 12
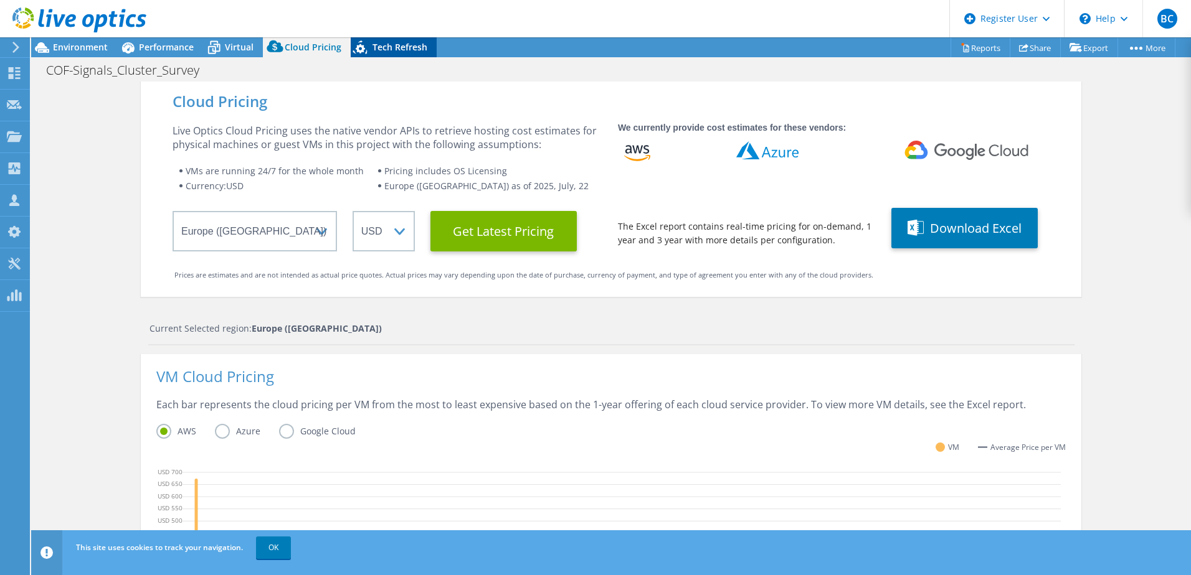
click at [392, 51] on span "Tech Refresh" at bounding box center [399, 47] width 55 height 12
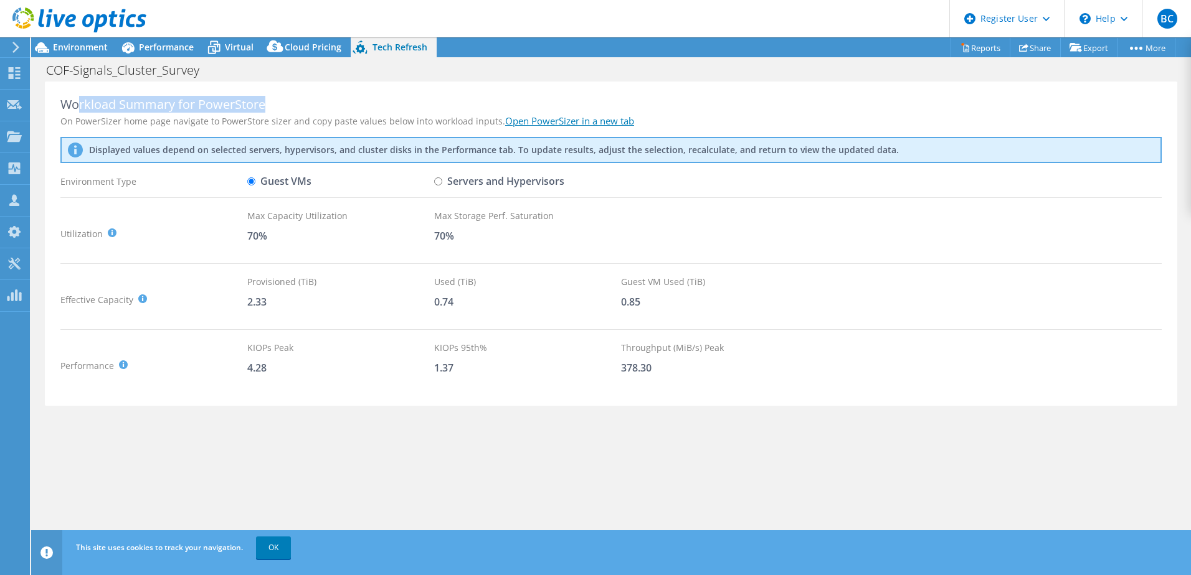
drag, startPoint x: 81, startPoint y: 106, endPoint x: 274, endPoint y: 105, distance: 193.1
click at [274, 105] on div "Workload Summary for PowerStore" at bounding box center [610, 104] width 1101 height 15
drag, startPoint x: 274, startPoint y: 105, endPoint x: 149, endPoint y: 116, distance: 125.1
click at [149, 116] on div "On PowerSizer home page navigate to PowerStore sizer and copy paste values belo…" at bounding box center [610, 121] width 1101 height 13
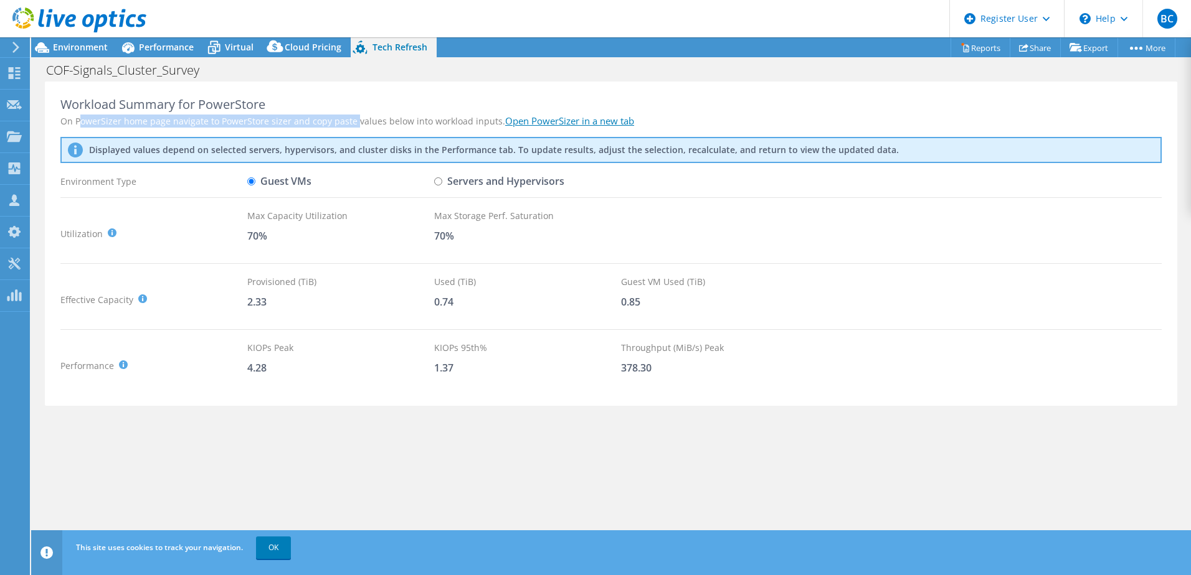
drag, startPoint x: 78, startPoint y: 125, endPoint x: 353, endPoint y: 125, distance: 275.2
click at [353, 125] on div "On PowerSizer home page navigate to PowerStore sizer and copy paste values belo…" at bounding box center [610, 121] width 1101 height 13
click at [276, 547] on link "OK" at bounding box center [273, 548] width 35 height 22
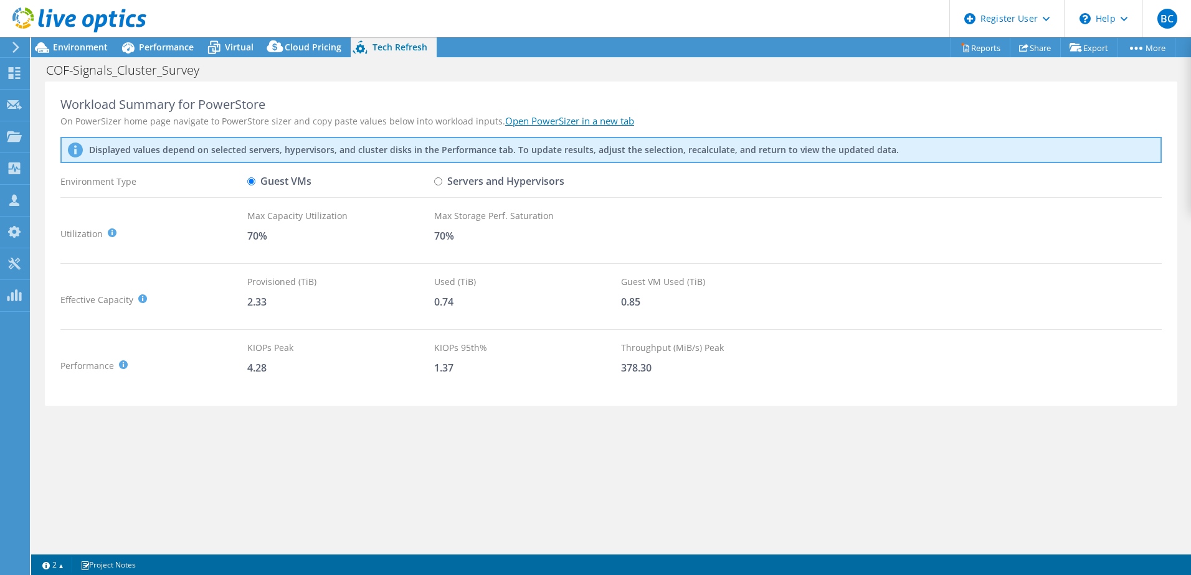
click at [283, 478] on div "Workload Summary for PowerStore On PowerSizer home page navigate to PowerStore …" at bounding box center [610, 317] width 1159 height 470
click at [57, 569] on link "2" at bounding box center [53, 565] width 39 height 16
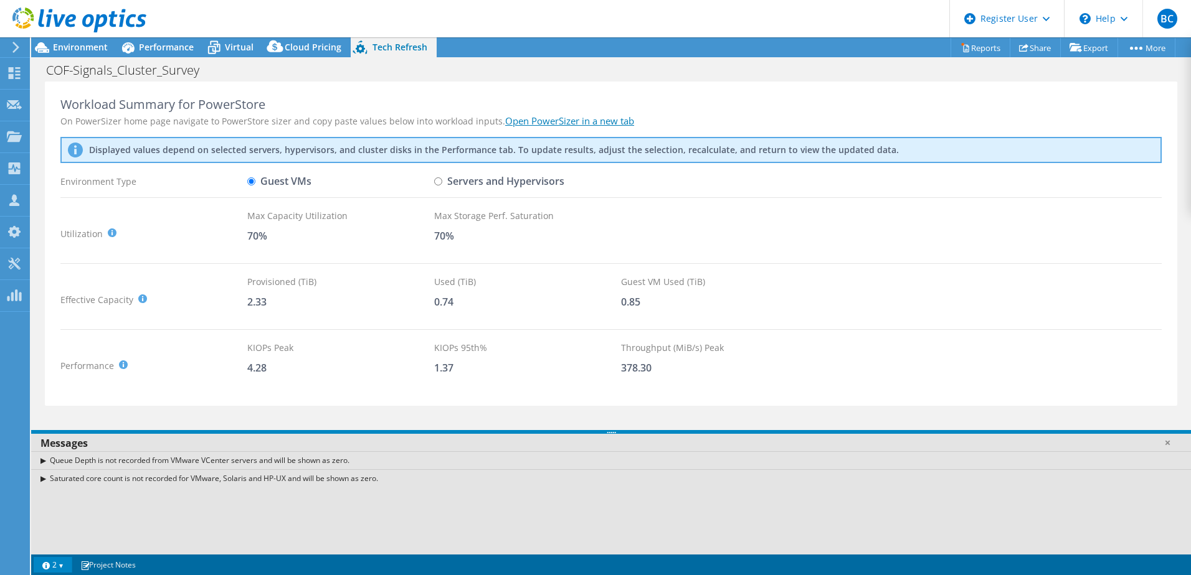
click at [57, 569] on link "2" at bounding box center [53, 565] width 39 height 16
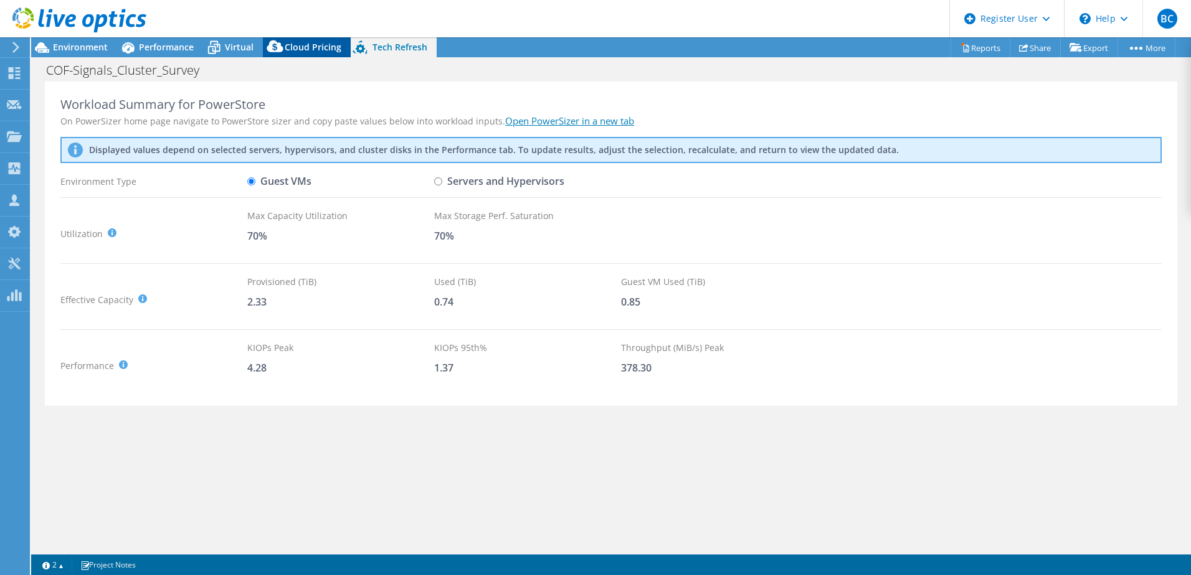
click at [312, 50] on span "Cloud Pricing" at bounding box center [313, 47] width 57 height 12
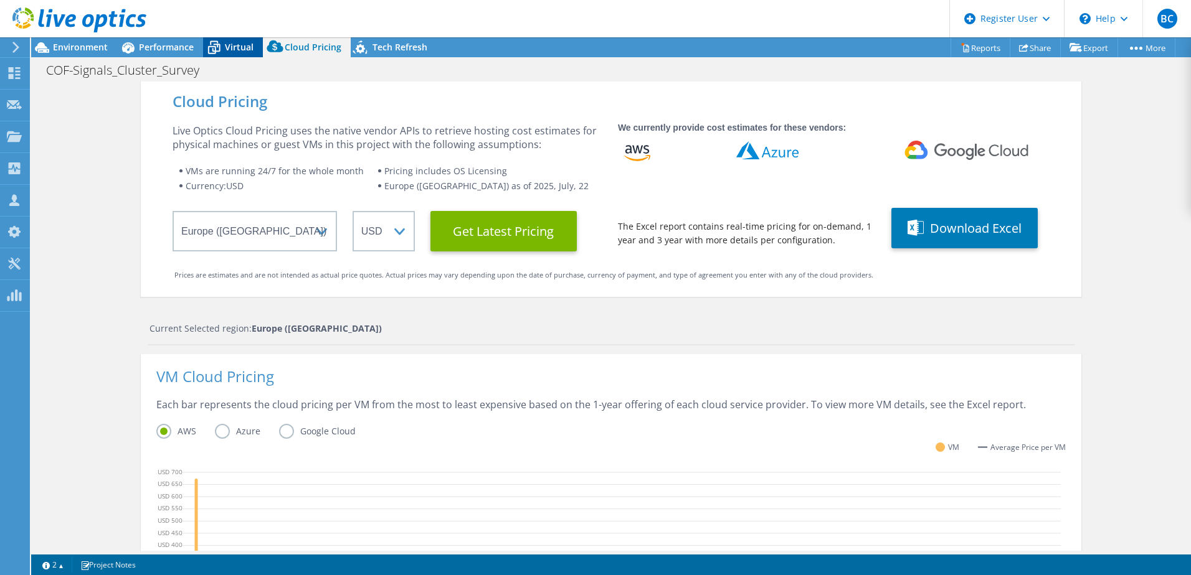
click at [217, 41] on icon at bounding box center [214, 43] width 8 height 4
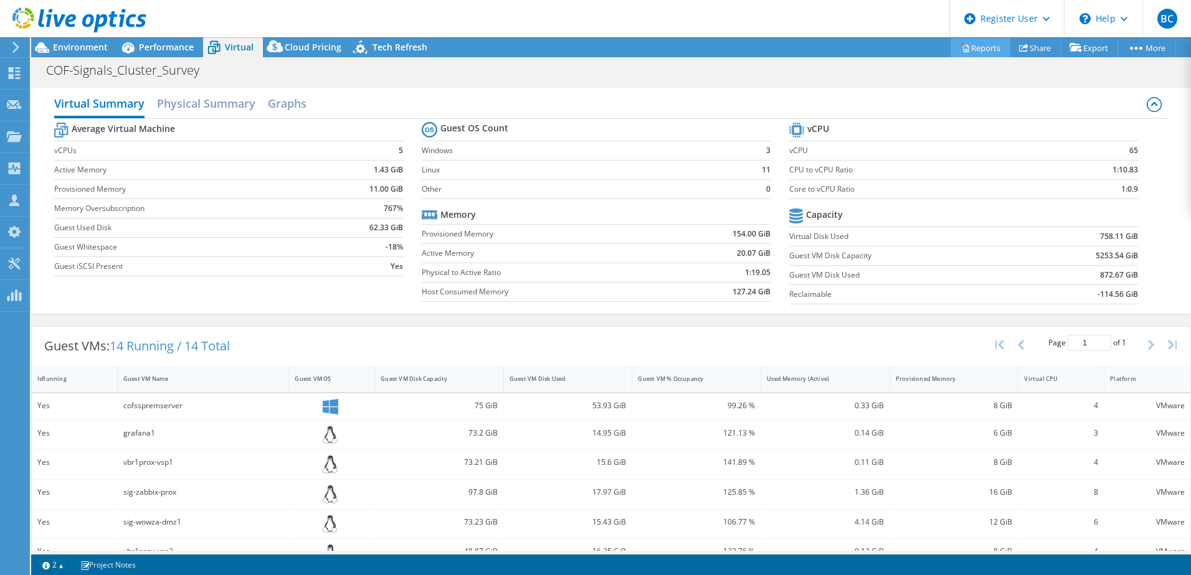
click at [961, 46] on link "Reports" at bounding box center [980, 47] width 60 height 19
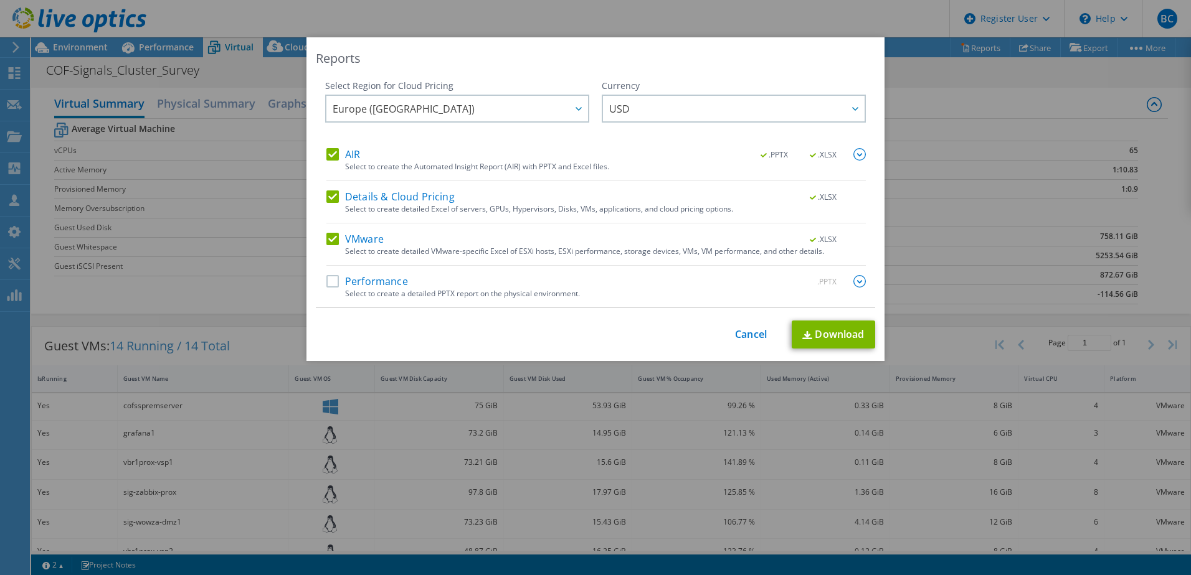
click at [352, 285] on label "Performance" at bounding box center [367, 281] width 82 height 12
click at [0, 0] on input "Performance" at bounding box center [0, 0] width 0 height 0
click at [795, 335] on link "Download" at bounding box center [832, 335] width 83 height 28
click at [722, 331] on div "This process may take a while, please wait... Cancel Download" at bounding box center [595, 335] width 559 height 28
click at [728, 333] on div "This process may take a while, please wait... Cancel Download" at bounding box center [595, 335] width 559 height 28
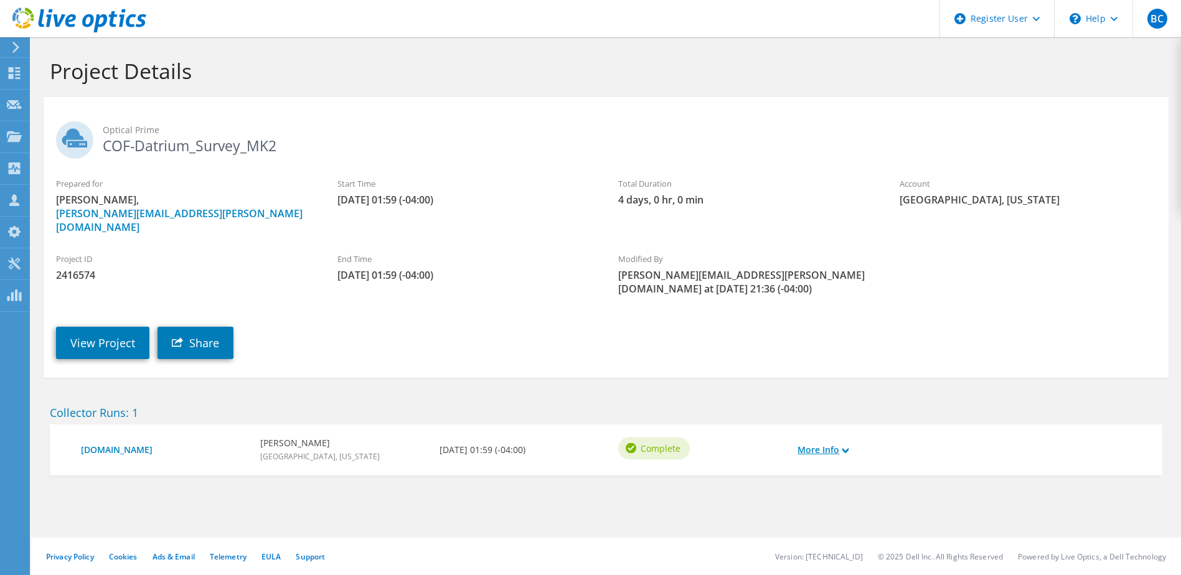
click at [848, 443] on link "More Info" at bounding box center [823, 450] width 51 height 14
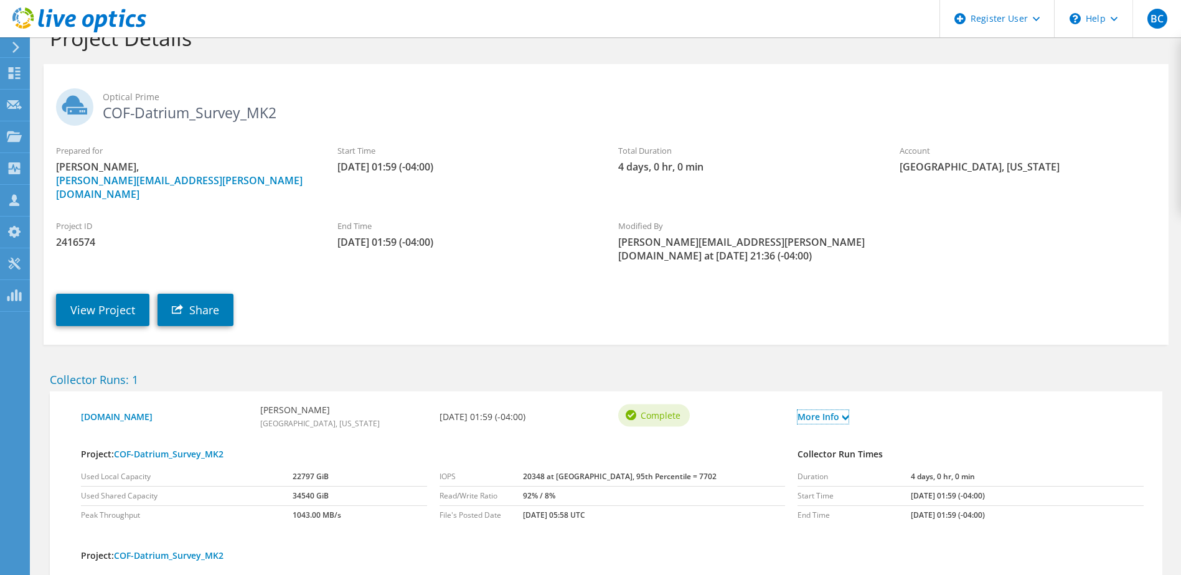
scroll to position [26, 0]
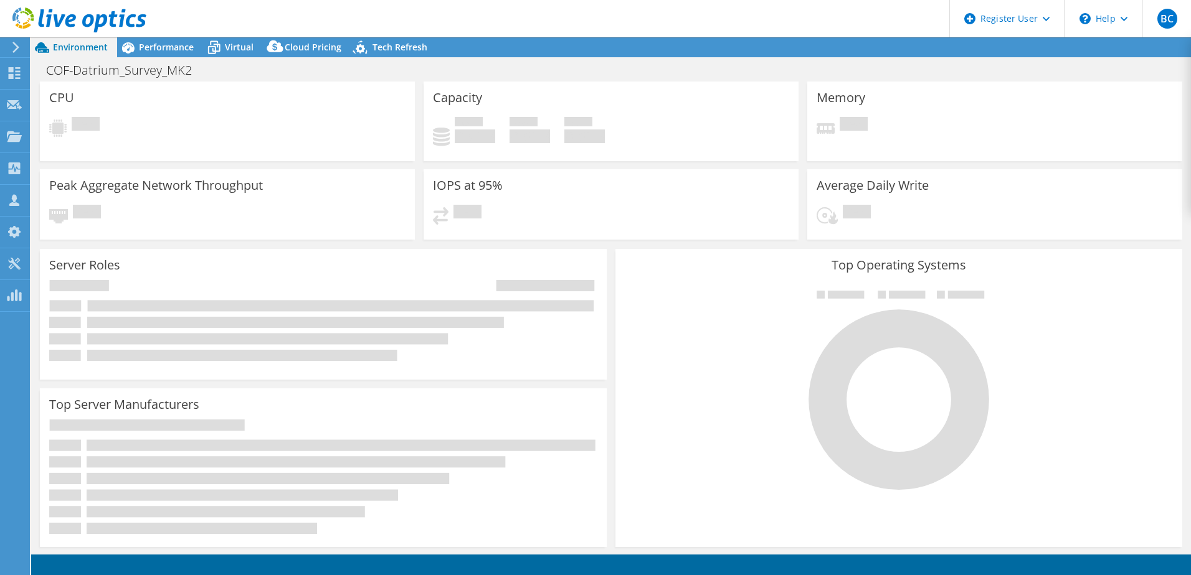
select select
select select "USD"
select select "USWest"
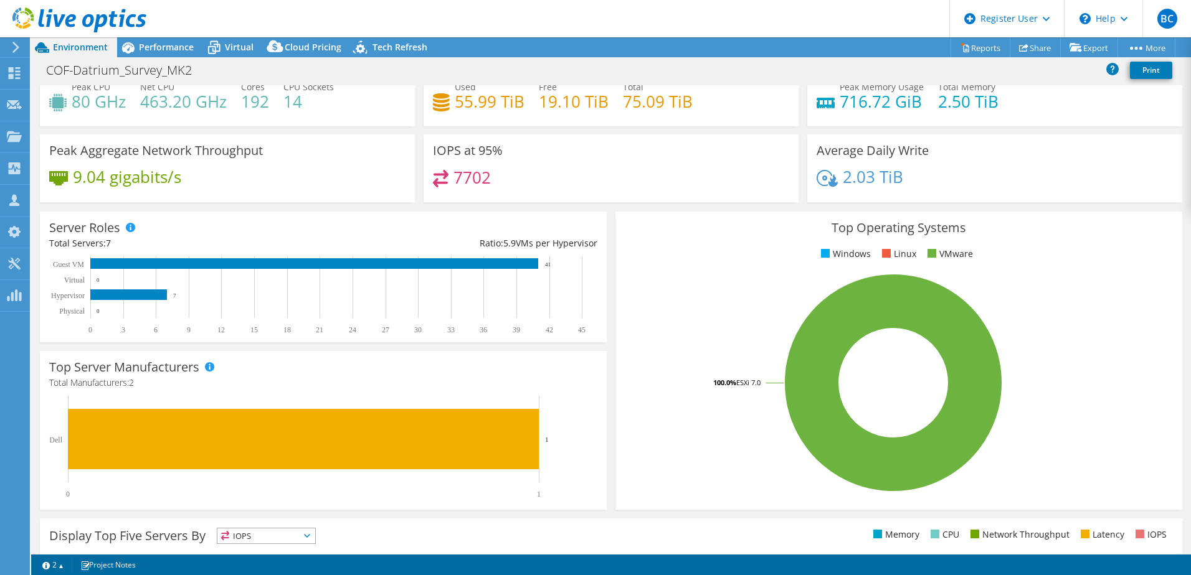
scroll to position [62, 0]
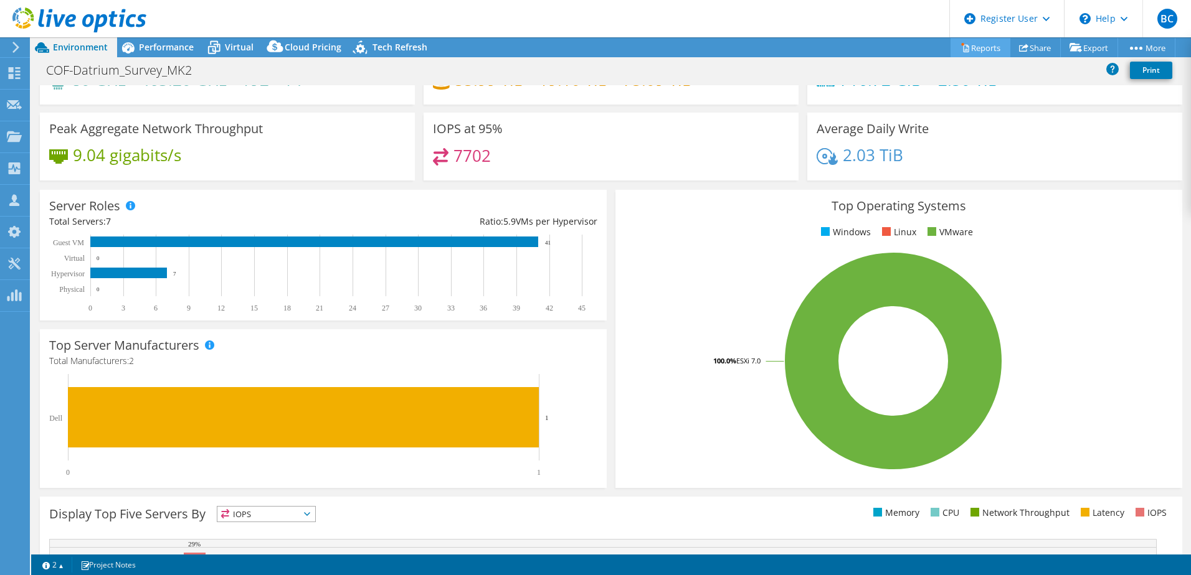
click at [984, 50] on link "Reports" at bounding box center [980, 47] width 60 height 19
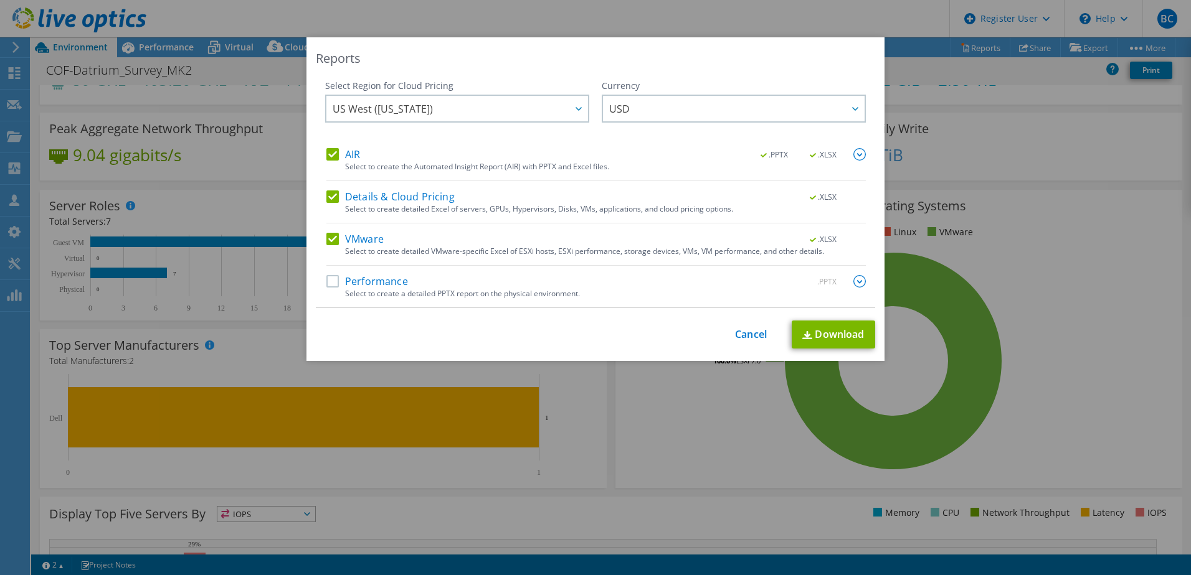
click at [346, 283] on label "Performance" at bounding box center [367, 281] width 82 height 12
click at [0, 0] on input "Performance" at bounding box center [0, 0] width 0 height 0
click at [858, 280] on img at bounding box center [859, 281] width 12 height 12
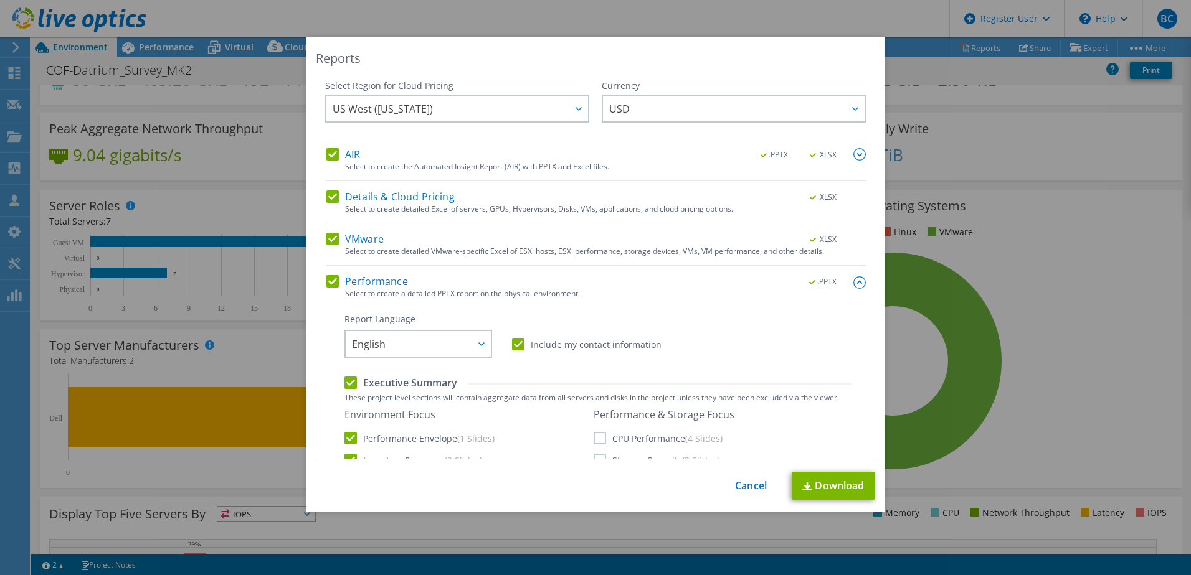
click at [857, 281] on div "Select Region for Cloud Pricing Asia Pacific (Hong Kong) Asia Pacific (Mumbai) …" at bounding box center [595, 270] width 559 height 380
click at [854, 284] on div "Select Region for Cloud Pricing Asia Pacific (Hong Kong) Asia Pacific (Mumbai) …" at bounding box center [595, 270] width 559 height 380
click at [633, 85] on div "Currency" at bounding box center [734, 86] width 264 height 12
click at [639, 103] on span "USD" at bounding box center [736, 109] width 255 height 26
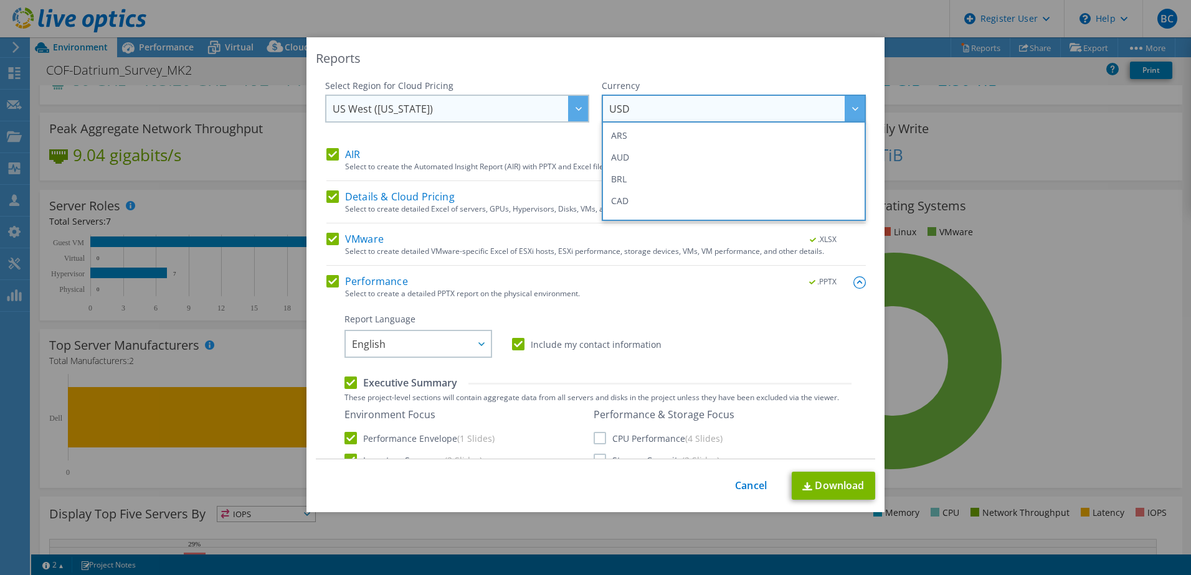
click at [517, 108] on span "US West ([US_STATE])" at bounding box center [460, 109] width 255 height 26
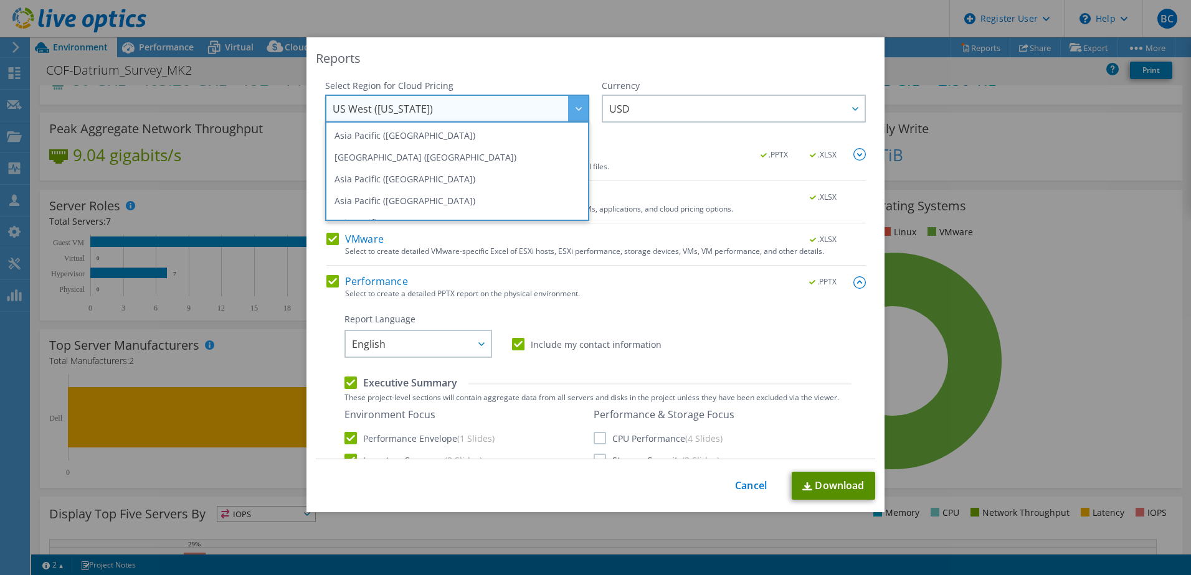
click at [811, 496] on link "Download" at bounding box center [832, 486] width 83 height 28
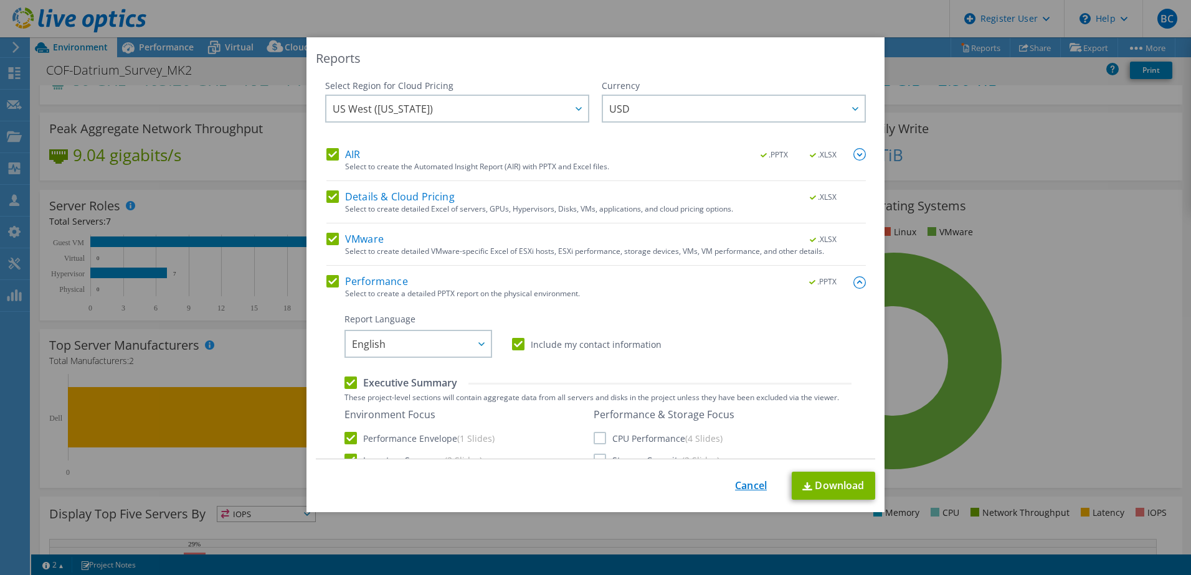
click at [735, 488] on link "Cancel" at bounding box center [751, 486] width 32 height 12
